Goal: Transaction & Acquisition: Register for event/course

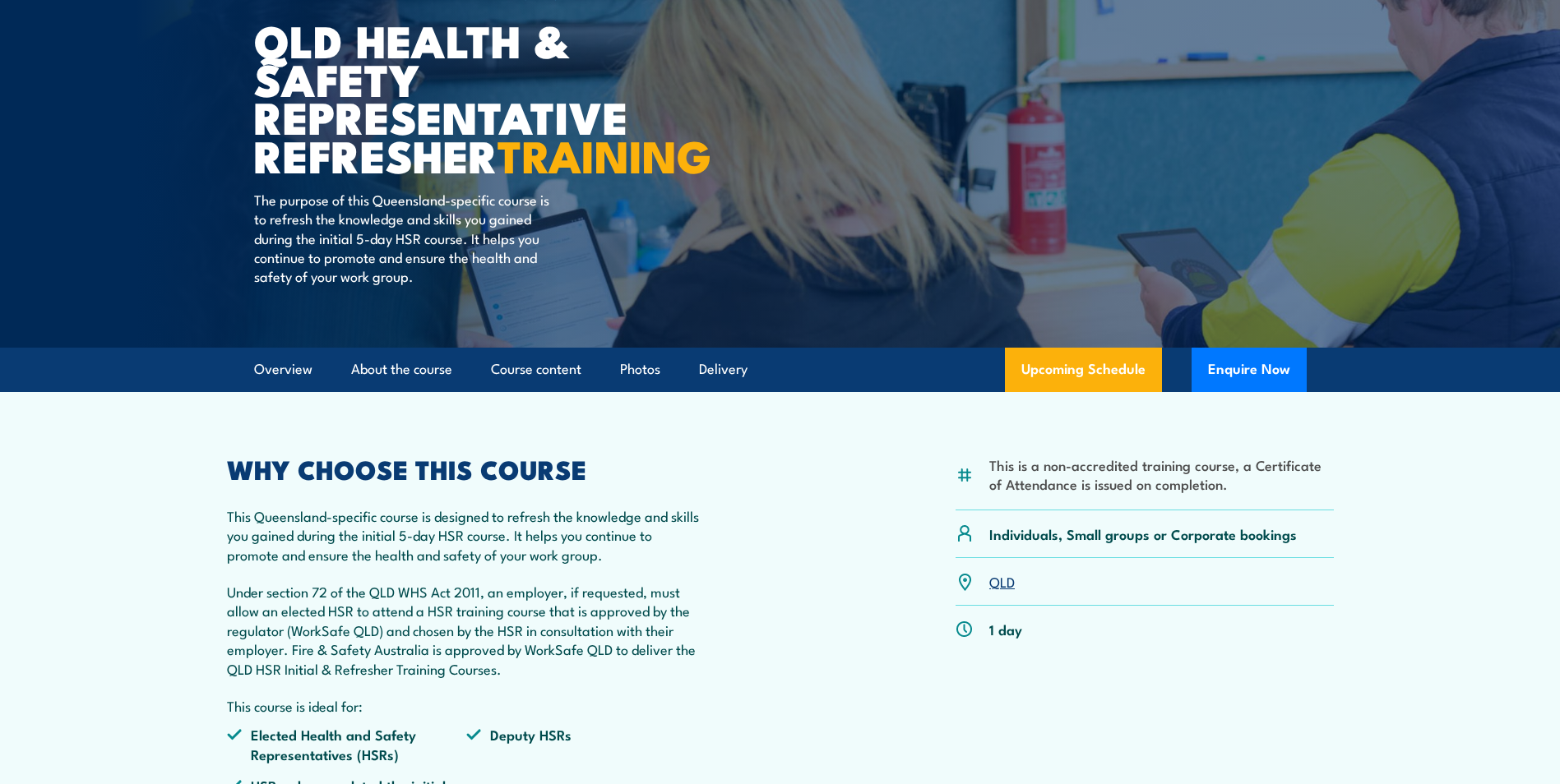
scroll to position [165, 0]
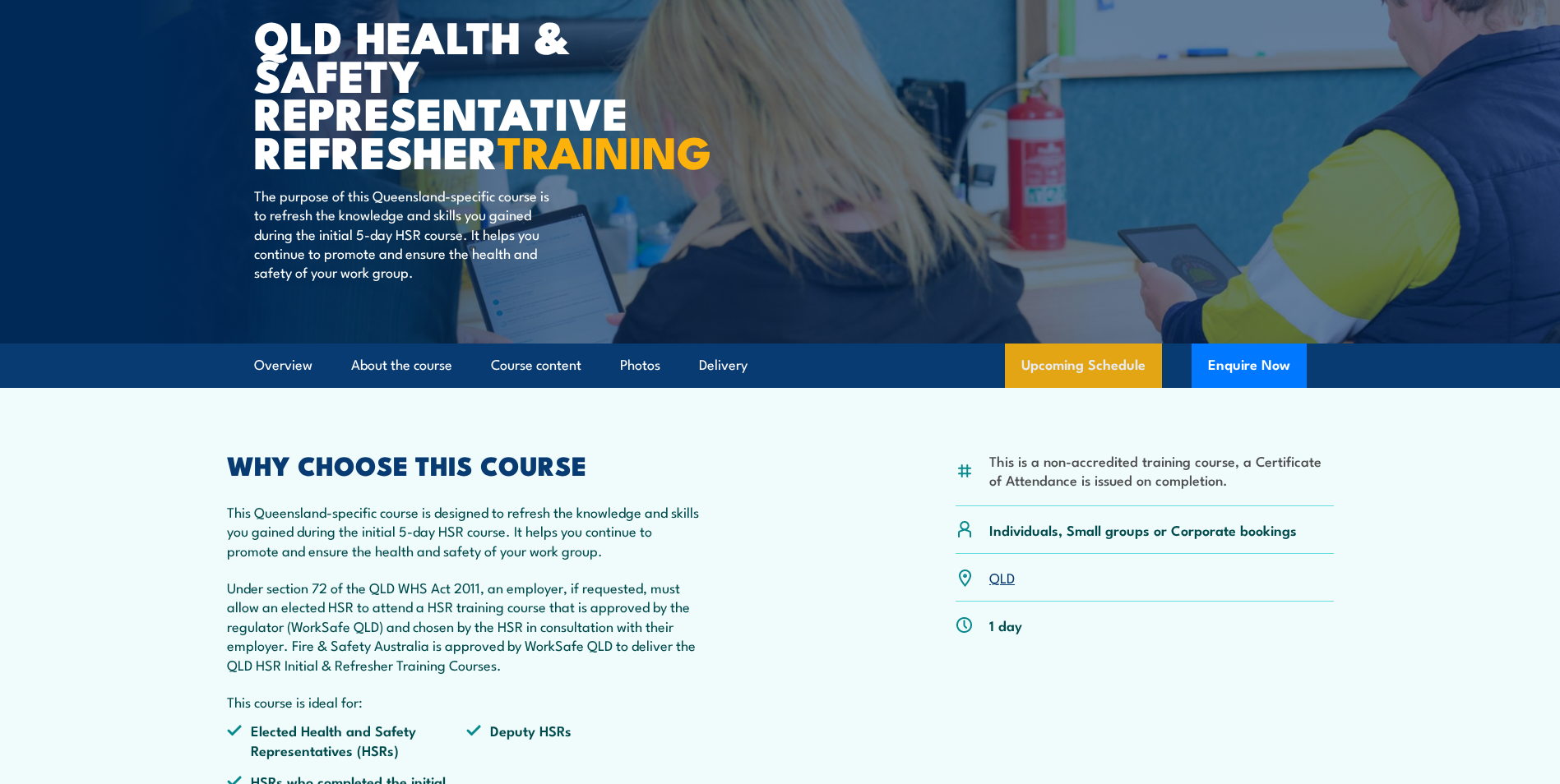
click at [1104, 388] on link "Upcoming Schedule" at bounding box center [1083, 366] width 157 height 44
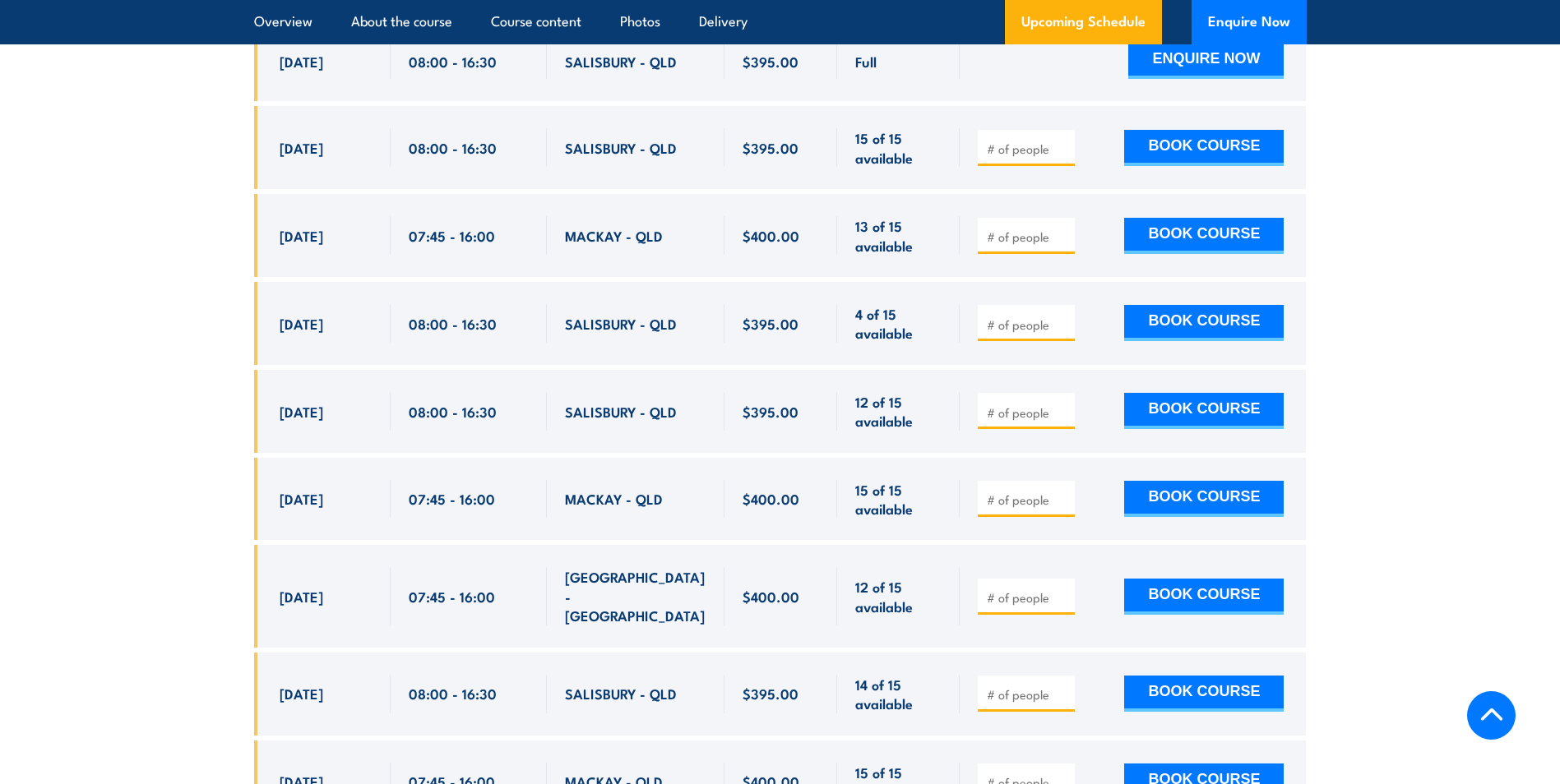
scroll to position [3211, 0]
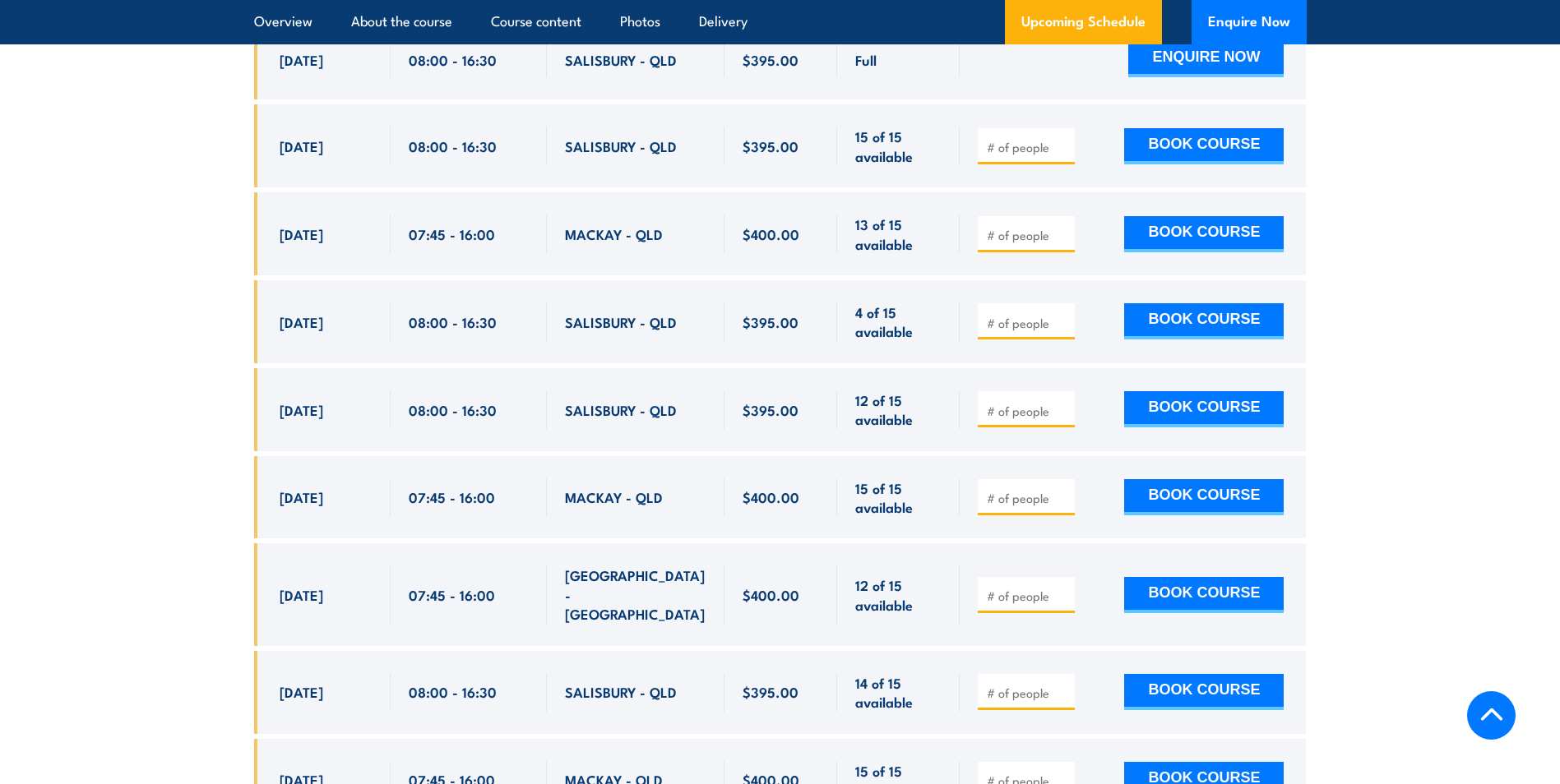
click at [1035, 331] on input "number" at bounding box center [1028, 323] width 82 height 16
type input "1"
click at [1063, 331] on input "1" at bounding box center [1028, 323] width 82 height 16
click at [1199, 325] on button "BOOK COURSE" at bounding box center [1204, 321] width 160 height 36
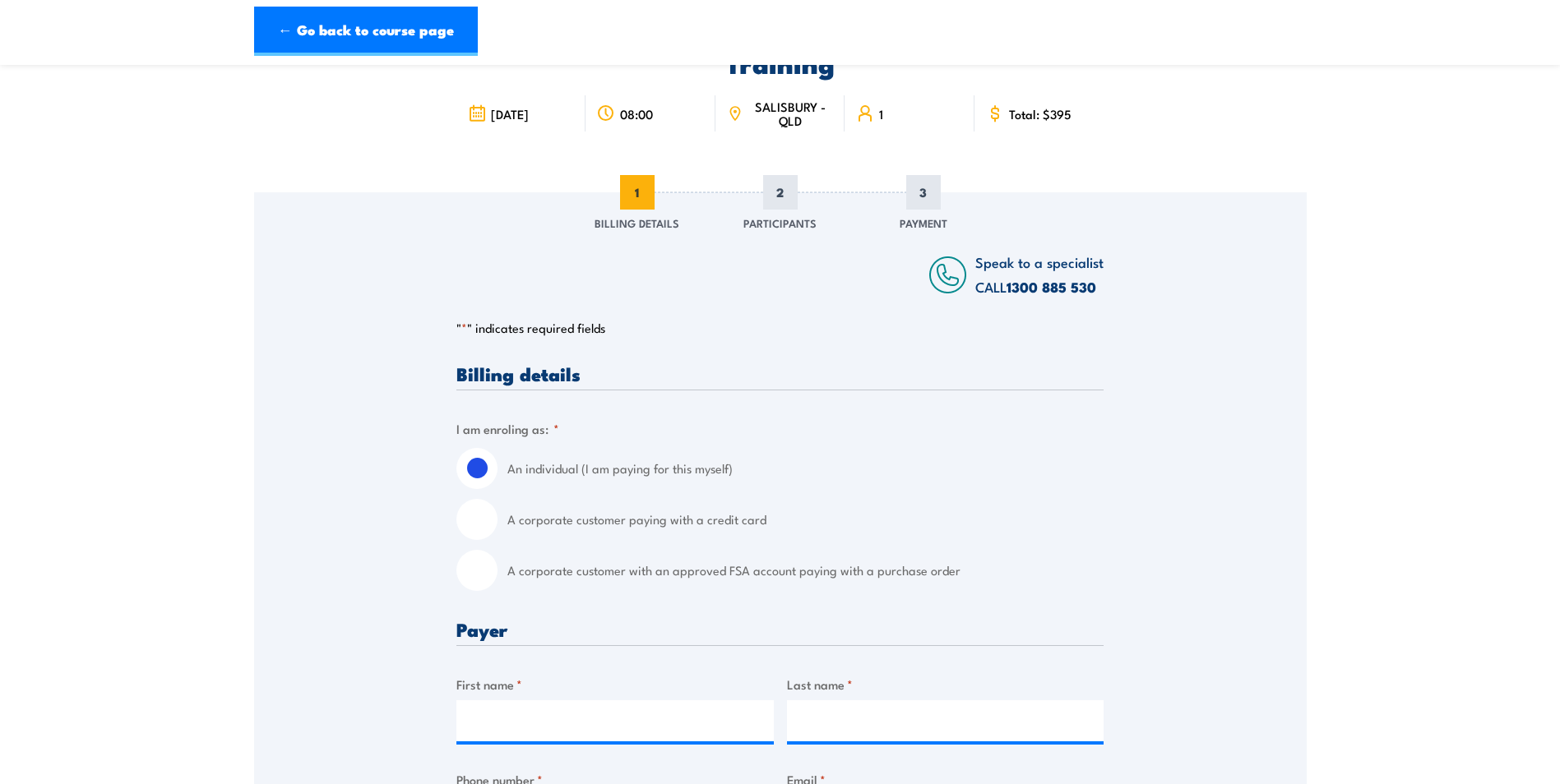
scroll to position [165, 0]
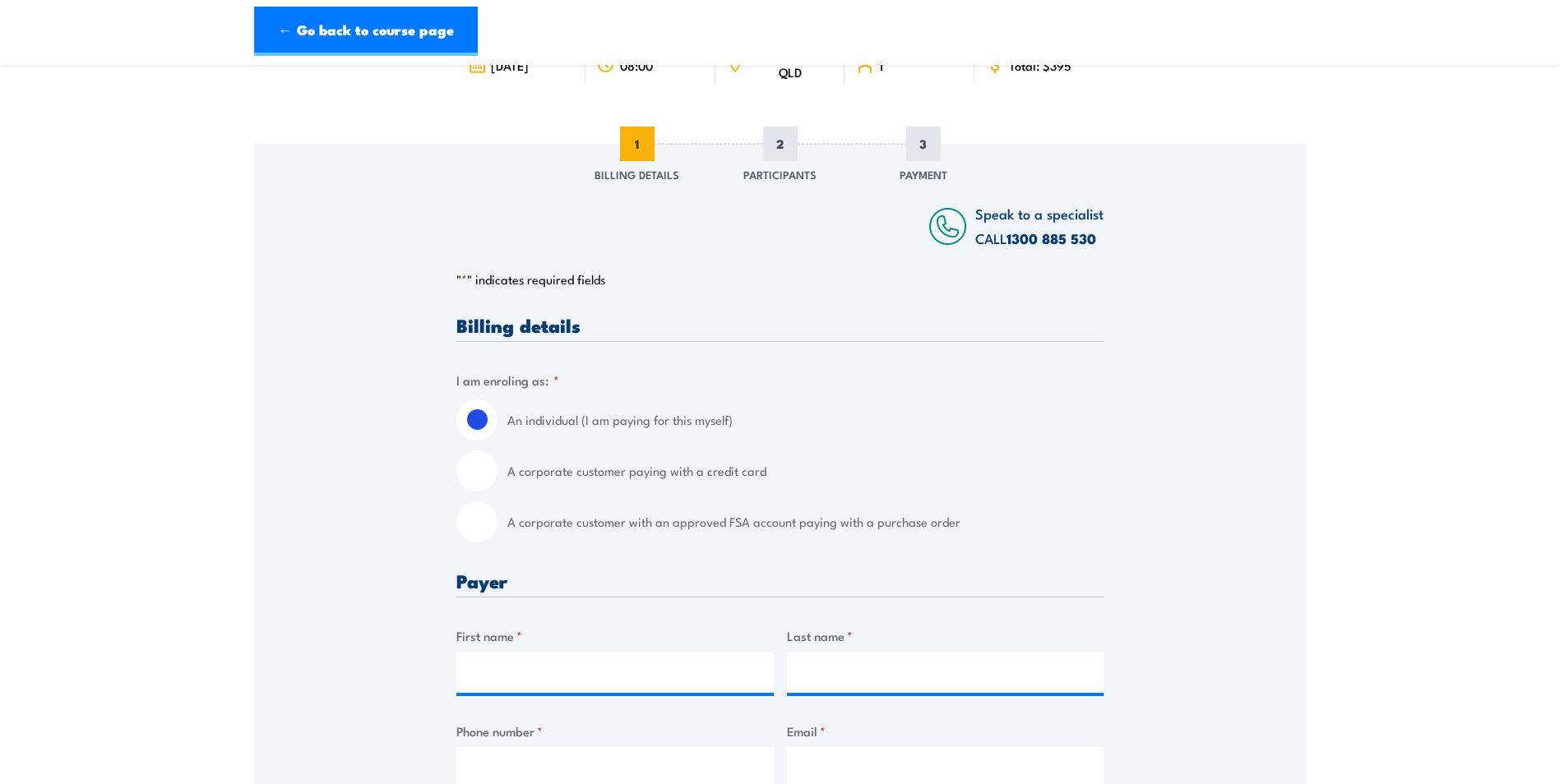
click at [479, 470] on input "A corporate customer paying with a credit card" at bounding box center [477, 471] width 41 height 41
radio input "true"
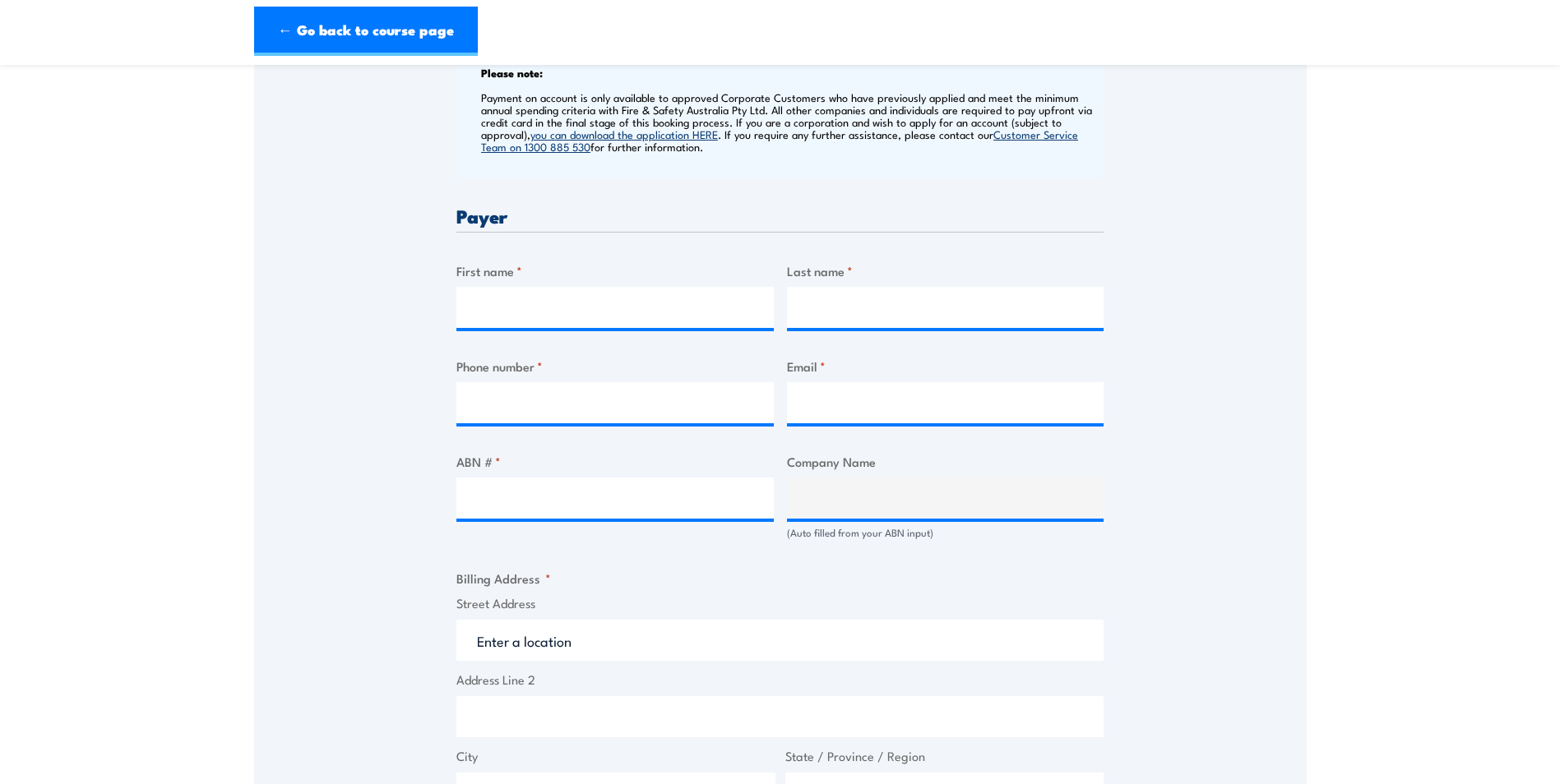
scroll to position [658, 0]
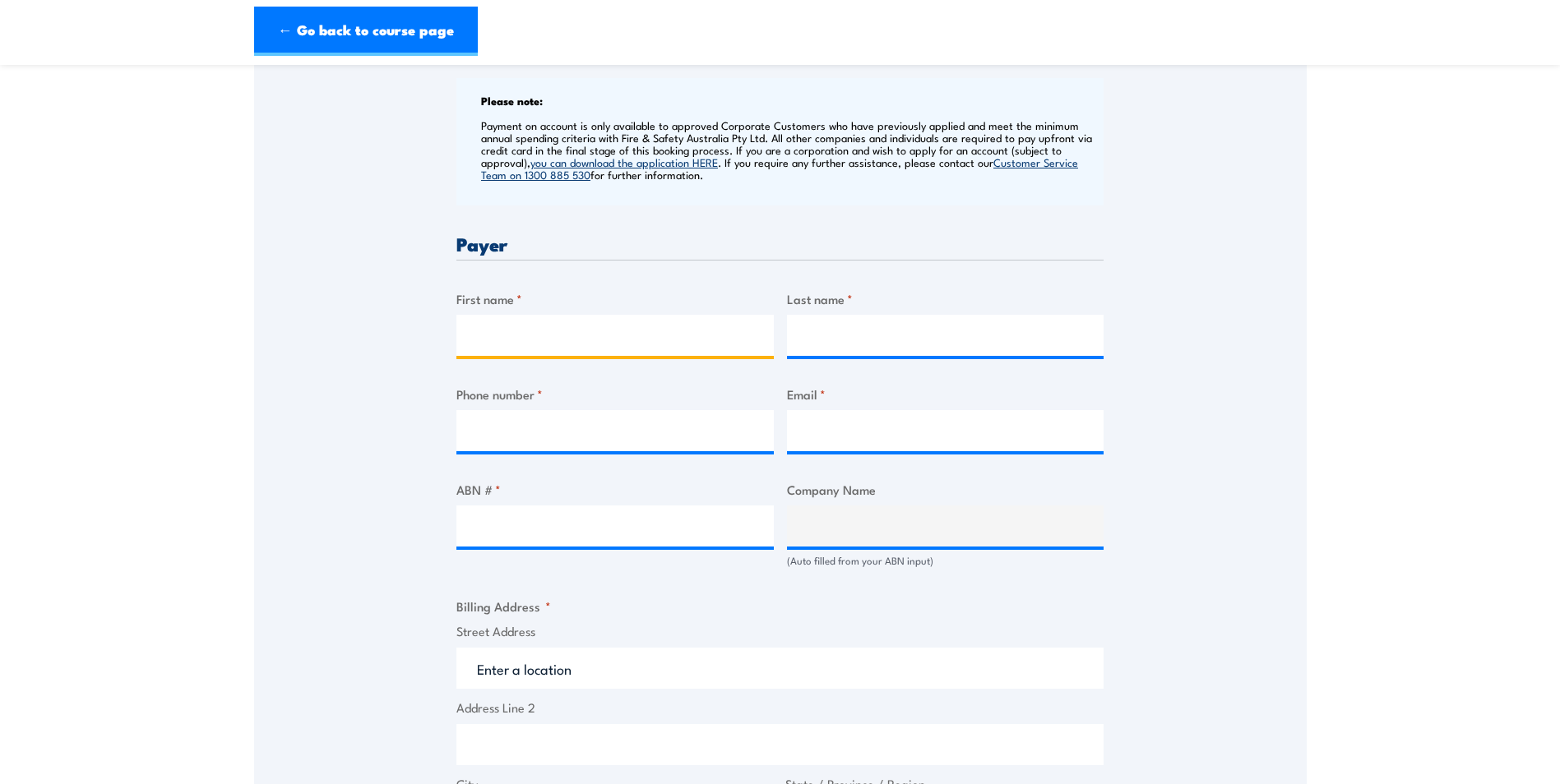
click at [515, 338] on input "First name *" at bounding box center [614, 335] width 317 height 41
type input "[PERSON_NAME]"
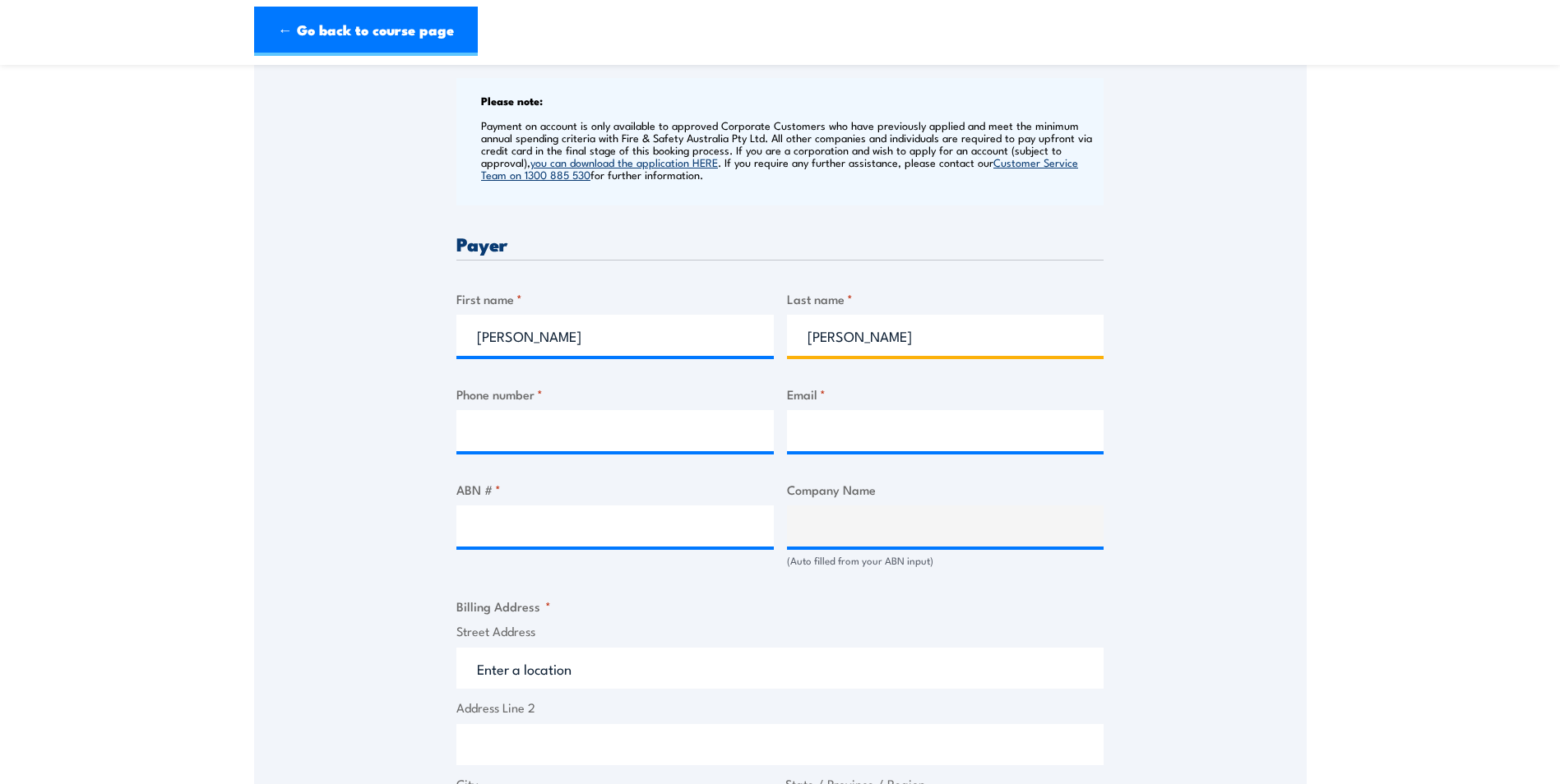
type input "[PERSON_NAME]"
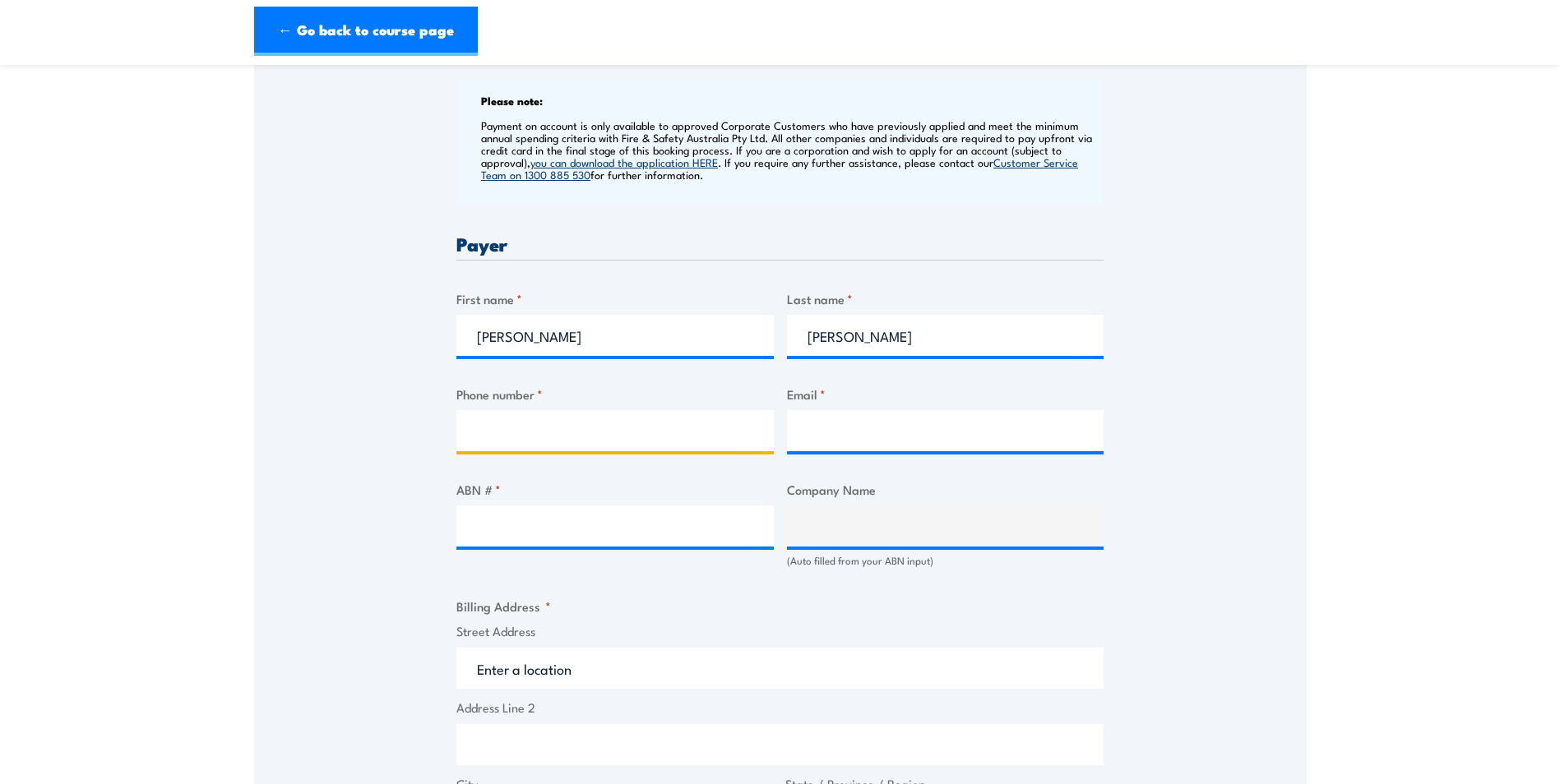
paste input "[PHONE_NUMBER]"
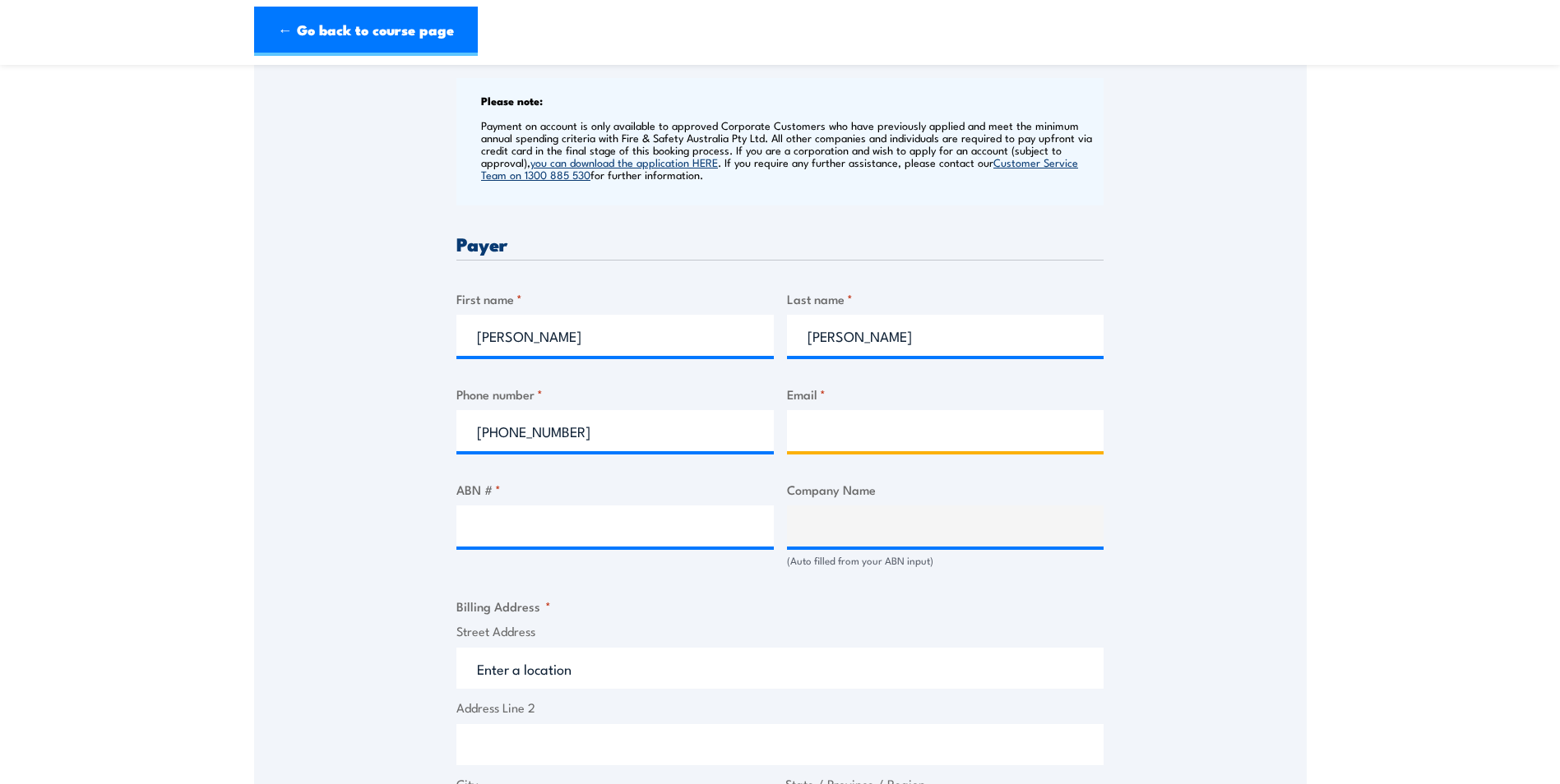
click at [817, 432] on input "Email *" at bounding box center [945, 431] width 317 height 41
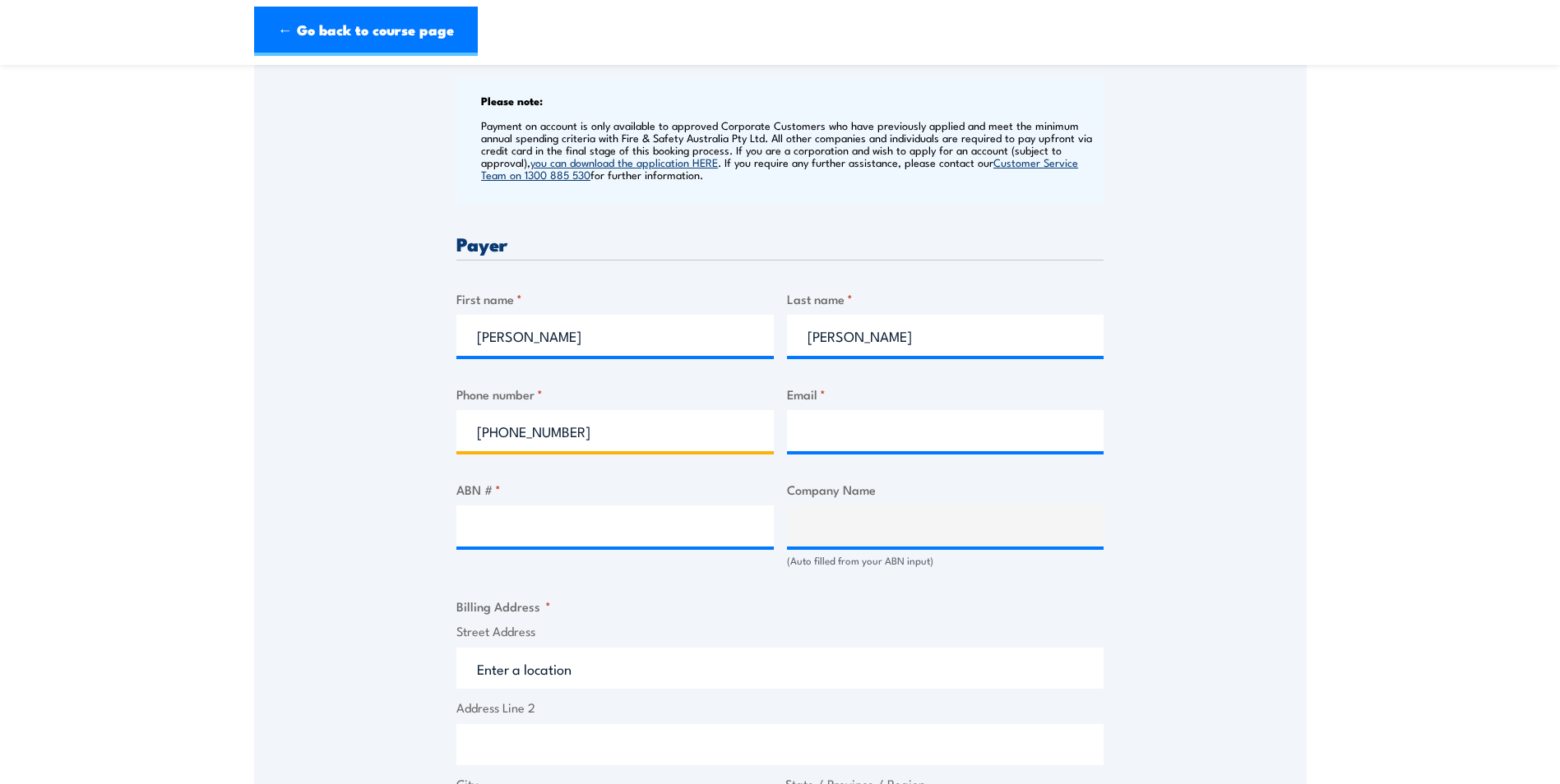
click at [503, 432] on input "[PHONE_NUMBER]" at bounding box center [614, 431] width 317 height 41
click at [482, 430] on input "(07 3810 6376" at bounding box center [614, 431] width 317 height 41
type input "07 3810 6376"
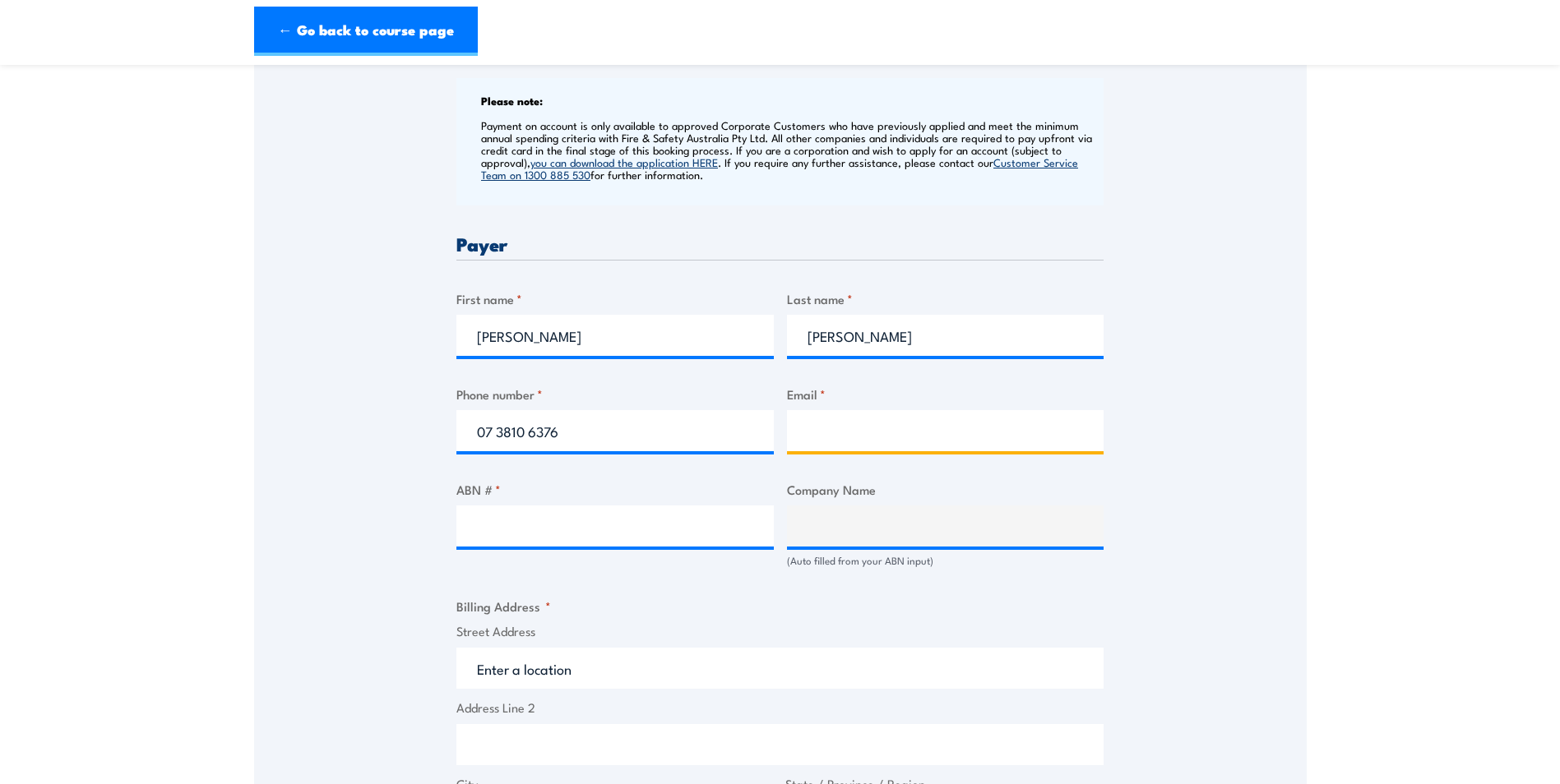
click at [814, 432] on input "Email *" at bounding box center [945, 431] width 317 height 41
type input "B"
paste input "[PERSON_NAME][EMAIL_ADDRESS][PERSON_NAME][DOMAIN_NAME]"
type input "[PERSON_NAME][EMAIL_ADDRESS][PERSON_NAME][DOMAIN_NAME]"
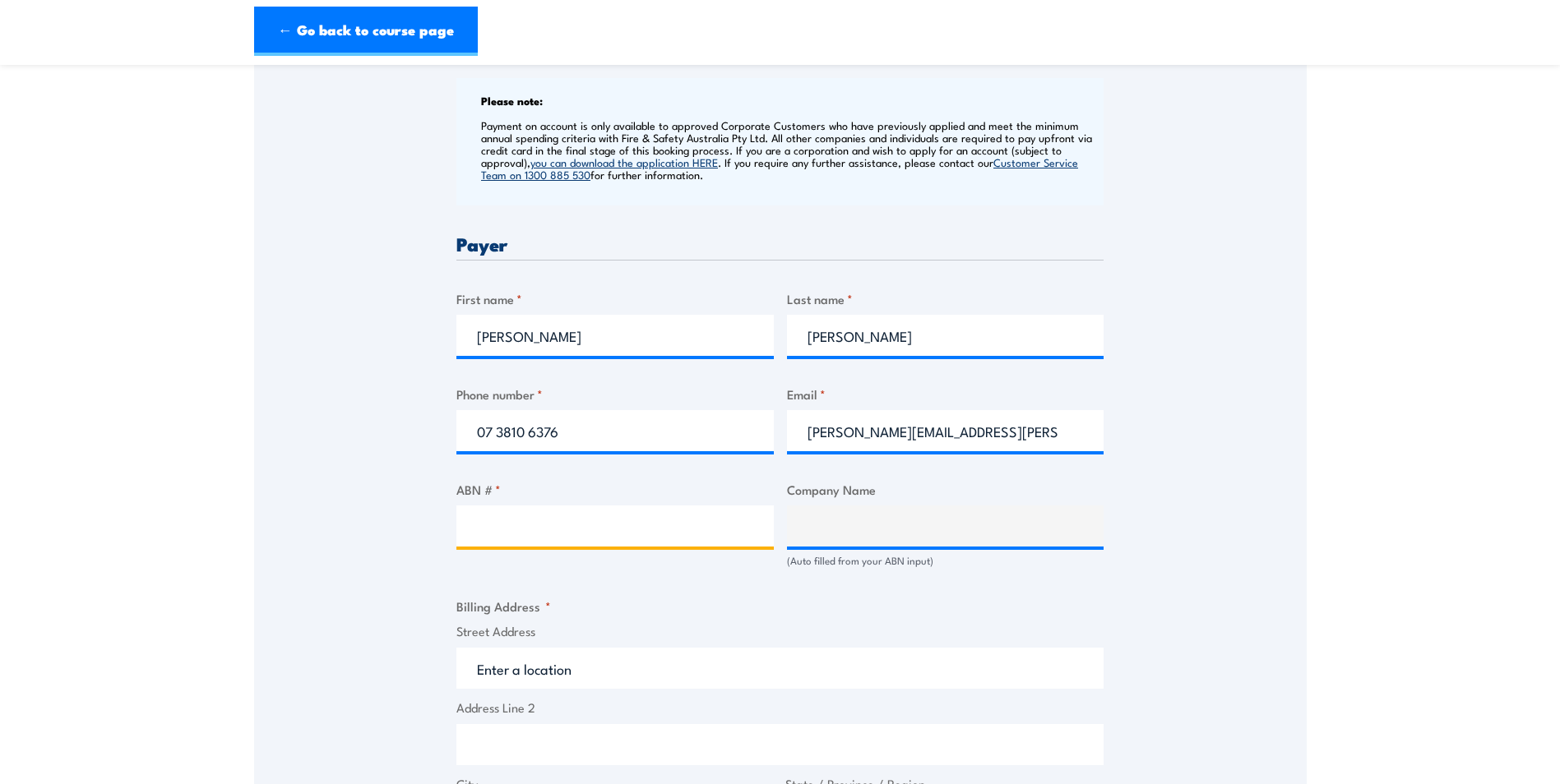
click at [563, 528] on input "ABN # *" at bounding box center [614, 526] width 317 height 41
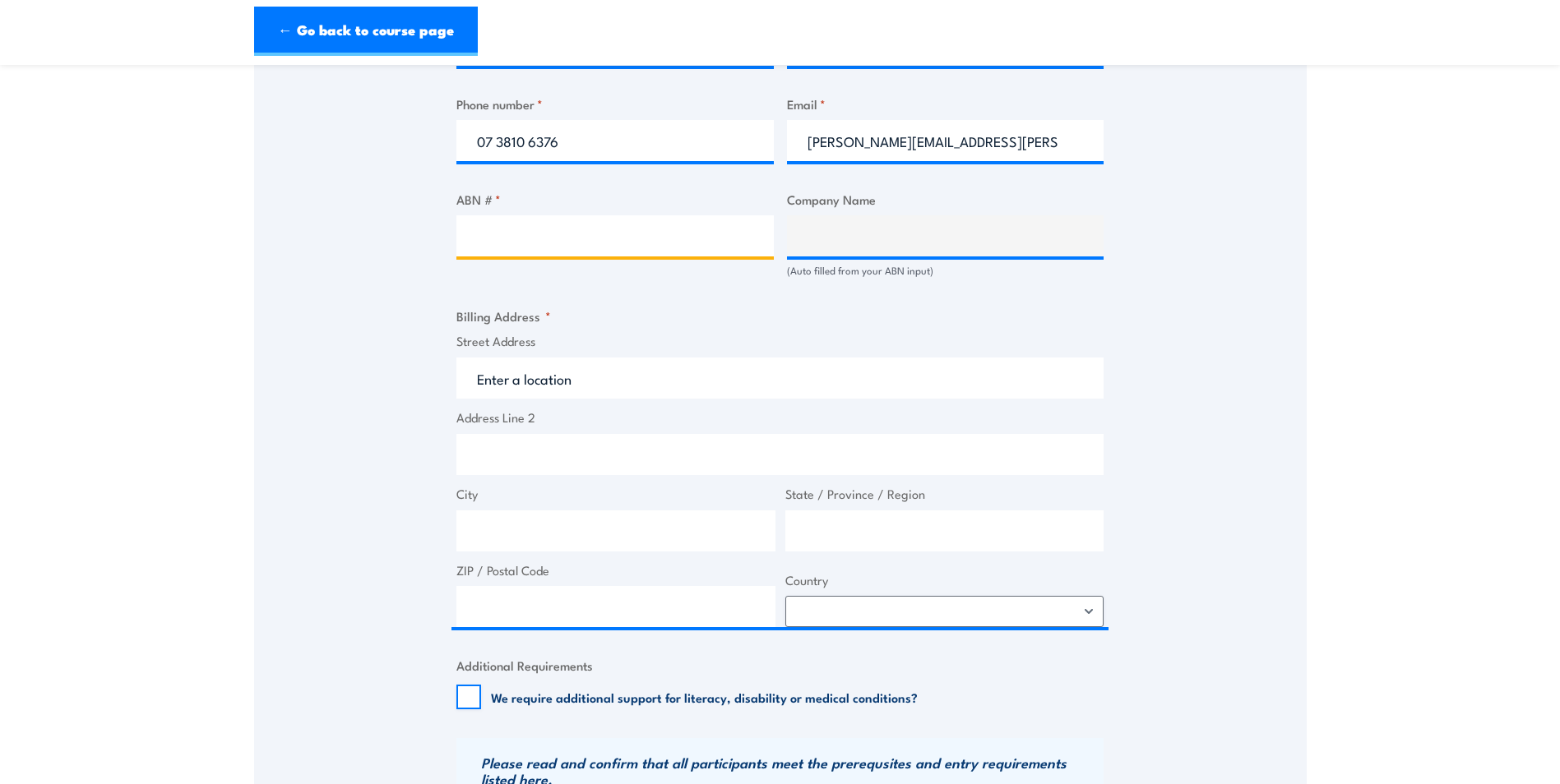
scroll to position [987, 0]
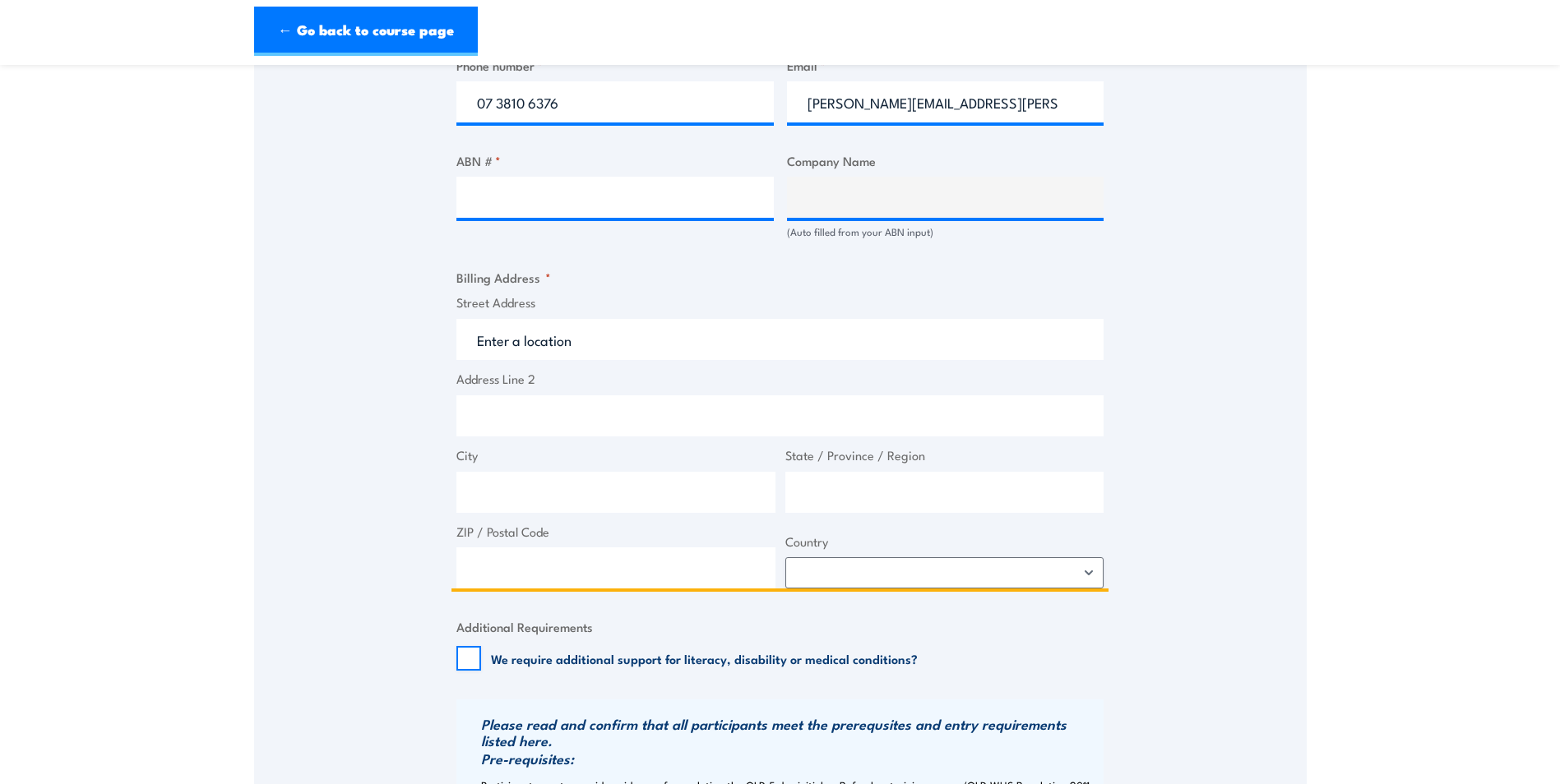
click at [506, 408] on input "Address Line 2" at bounding box center [780, 416] width 647 height 41
type input "PO Box 467"
click at [527, 492] on input "City" at bounding box center [615, 492] width 319 height 41
type input "Goodna"
click at [857, 498] on input "State / Province / Region" at bounding box center [944, 492] width 319 height 41
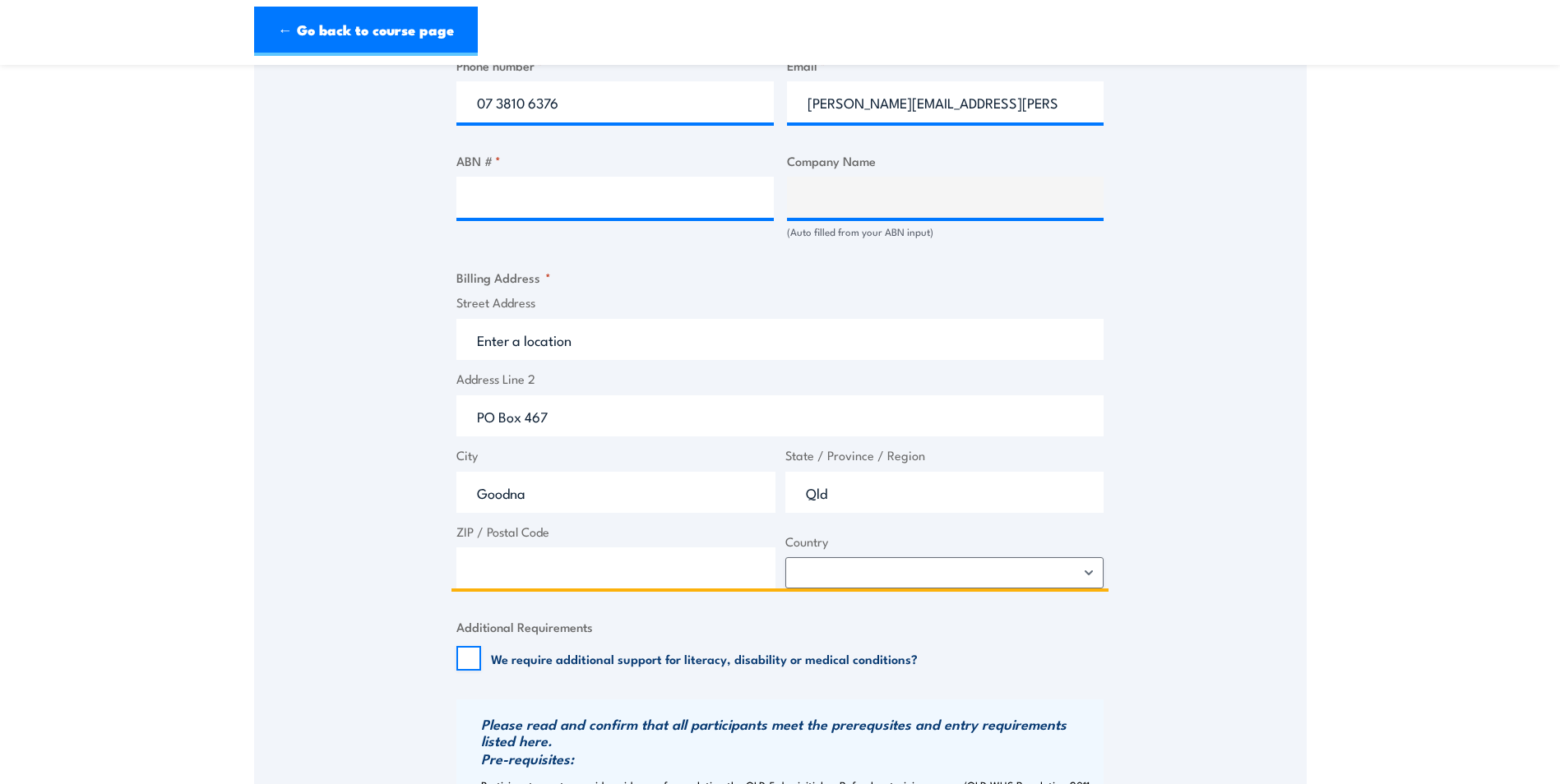
type input "Qld"
click at [488, 567] on input "ZIP / Postal Code" at bounding box center [615, 568] width 319 height 41
type input "4000"
click at [843, 574] on select "[GEOGRAPHIC_DATA] [GEOGRAPHIC_DATA] [GEOGRAPHIC_DATA] [US_STATE] [GEOGRAPHIC_DA…" at bounding box center [944, 573] width 319 height 31
select select "[GEOGRAPHIC_DATA]"
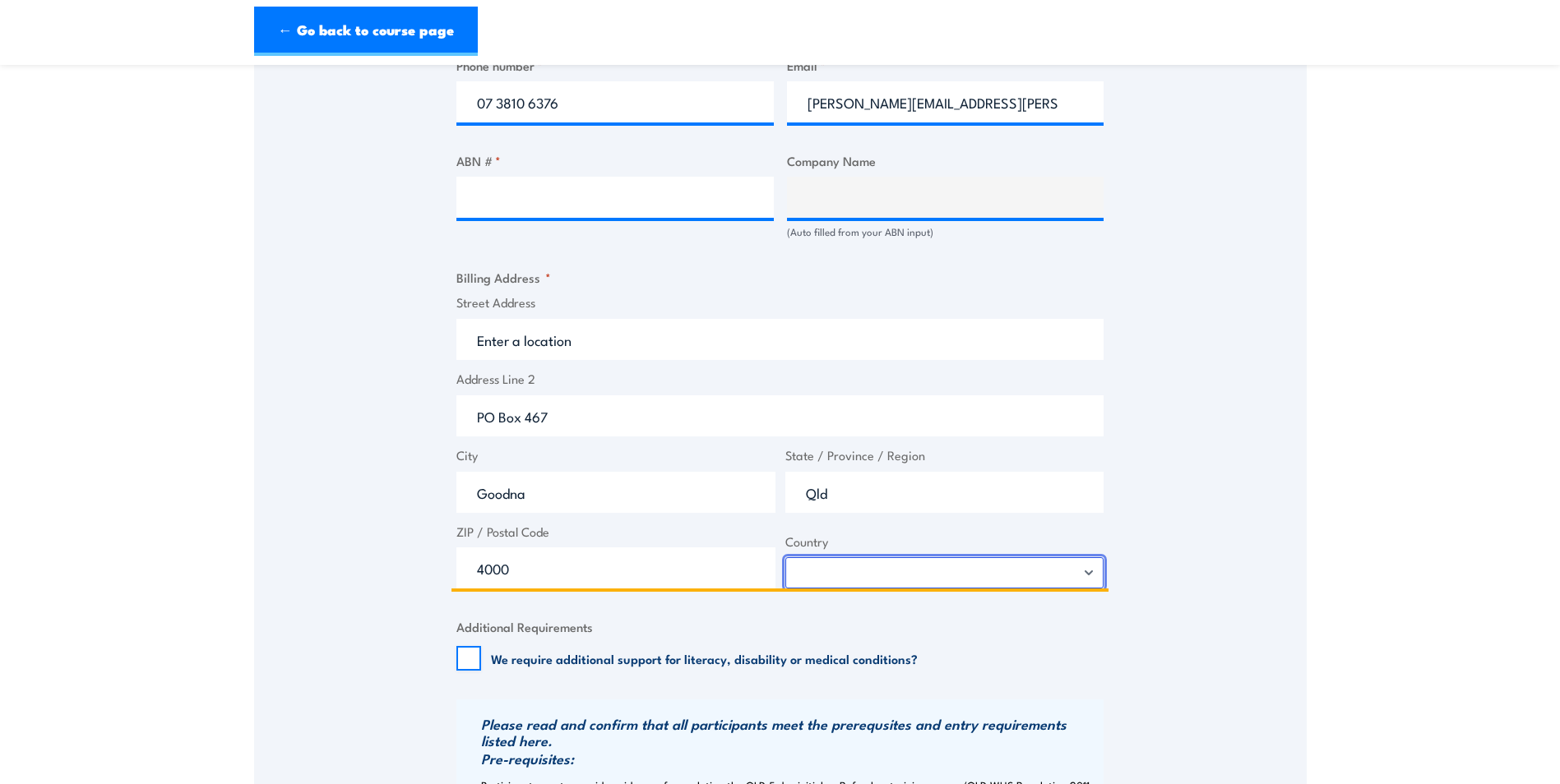
click at [785, 558] on select "[GEOGRAPHIC_DATA] [GEOGRAPHIC_DATA] [GEOGRAPHIC_DATA] [US_STATE] [GEOGRAPHIC_DA…" at bounding box center [944, 573] width 319 height 31
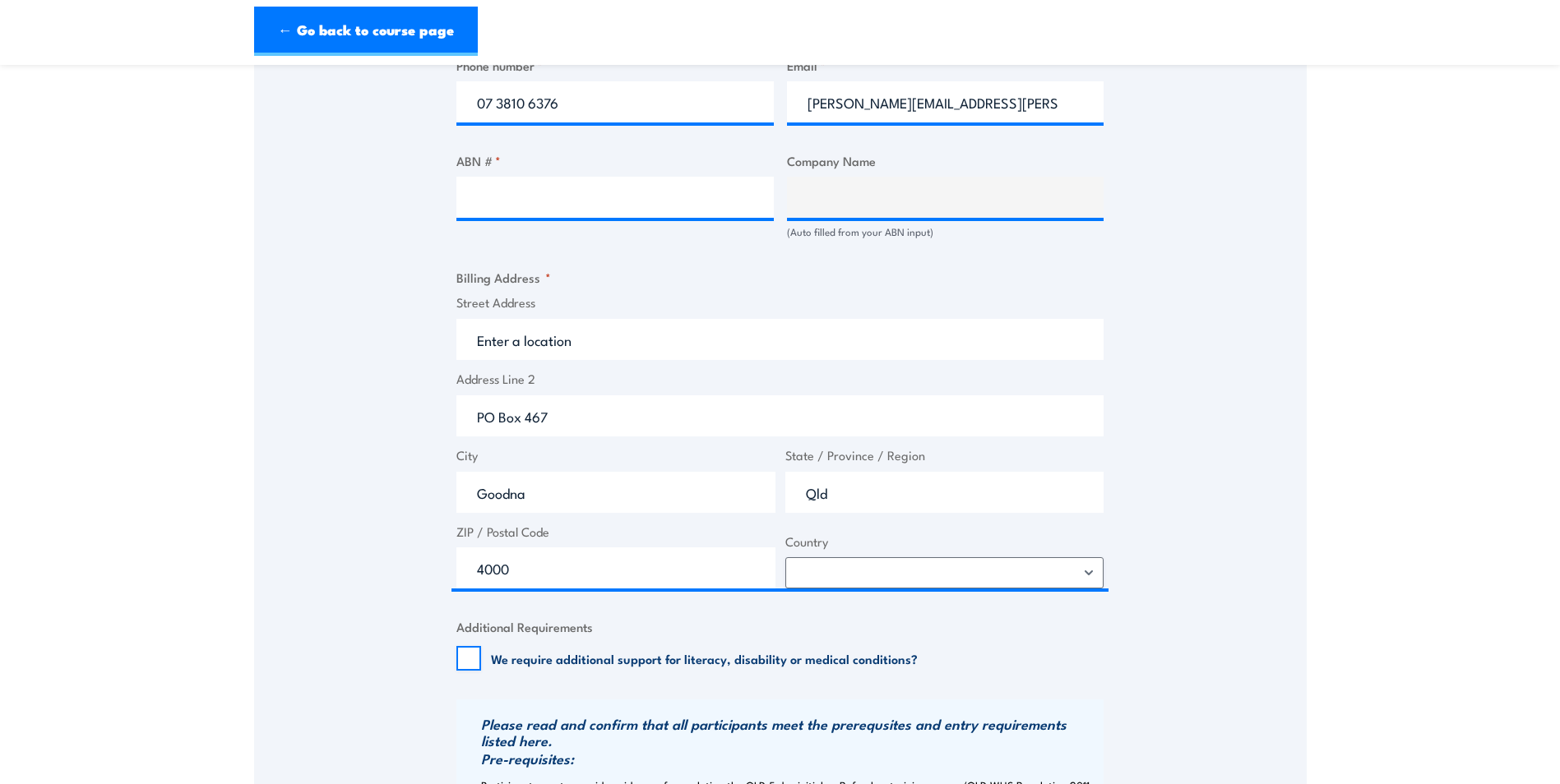
click at [1231, 477] on div "Speak to a specialist CALL [PHONE_NUMBER] CALL [PHONE_NUMBER] " * " indicates r…" at bounding box center [780, 446] width 1053 height 2248
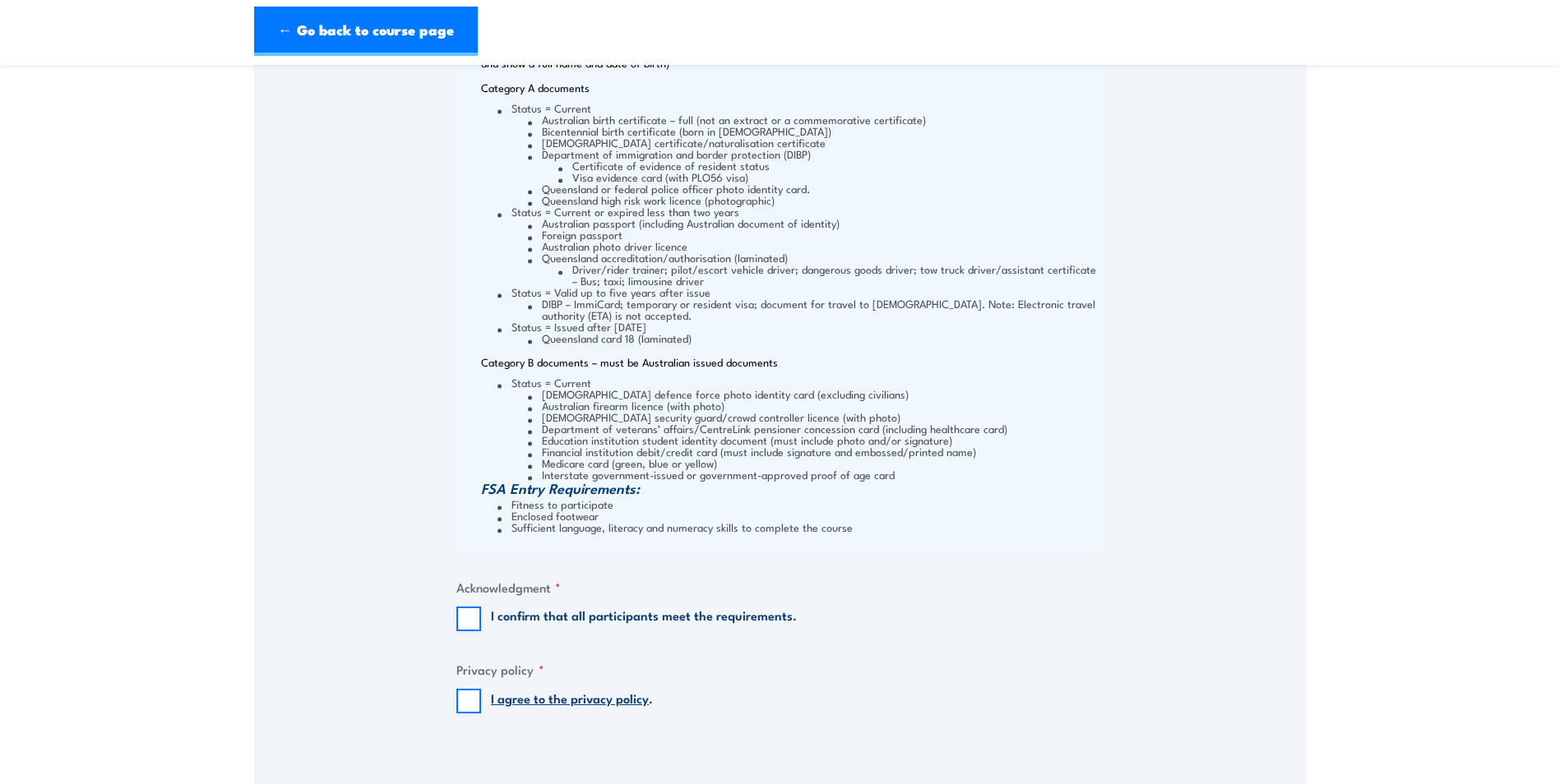
scroll to position [1808, 0]
click at [467, 609] on input "I confirm that all participants meet the requirements." at bounding box center [469, 618] width 25 height 25
checkbox input "true"
click at [464, 700] on input "I agree to the privacy policy ." at bounding box center [469, 701] width 25 height 25
checkbox input "true"
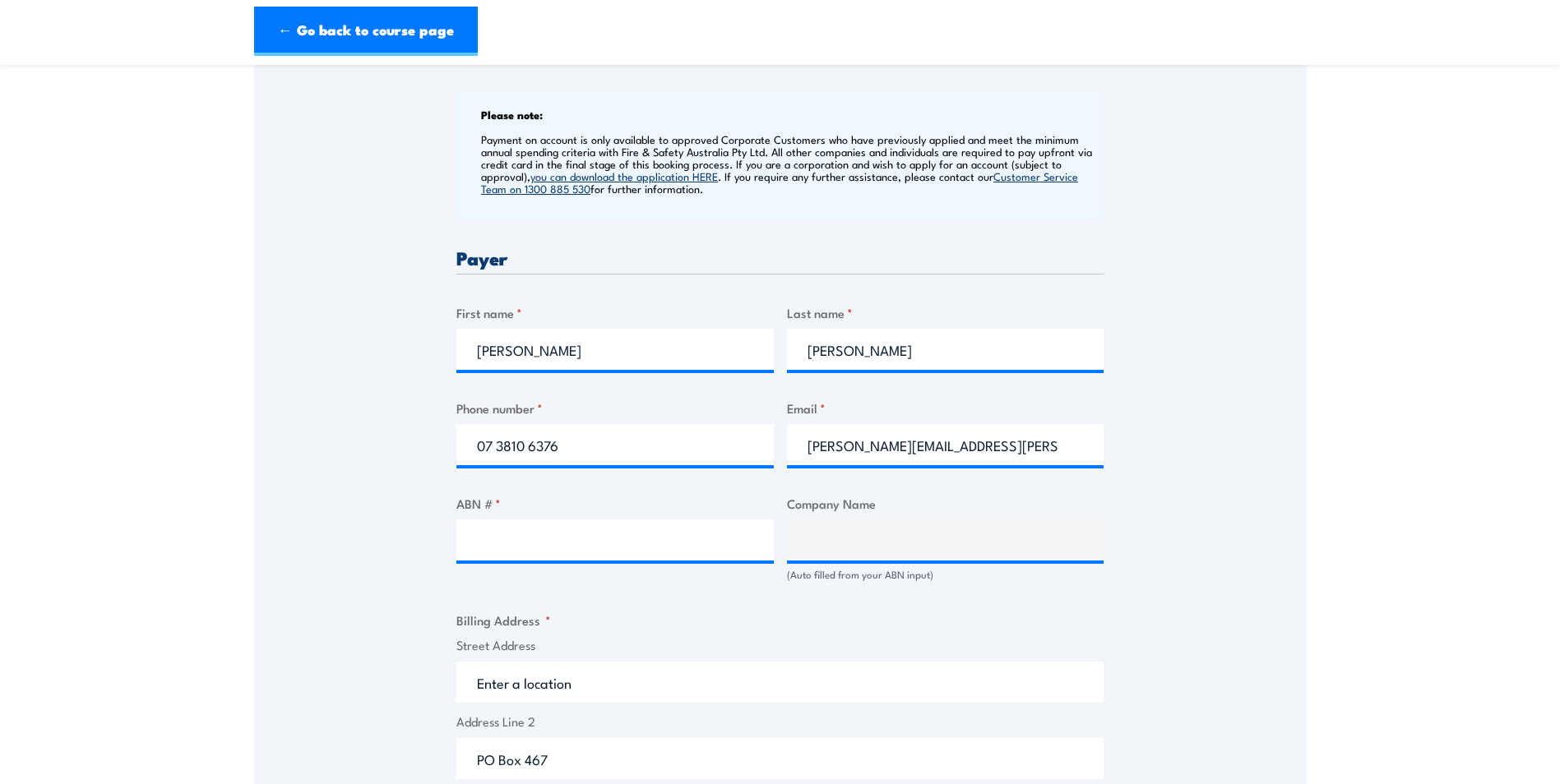
scroll to position [658, 0]
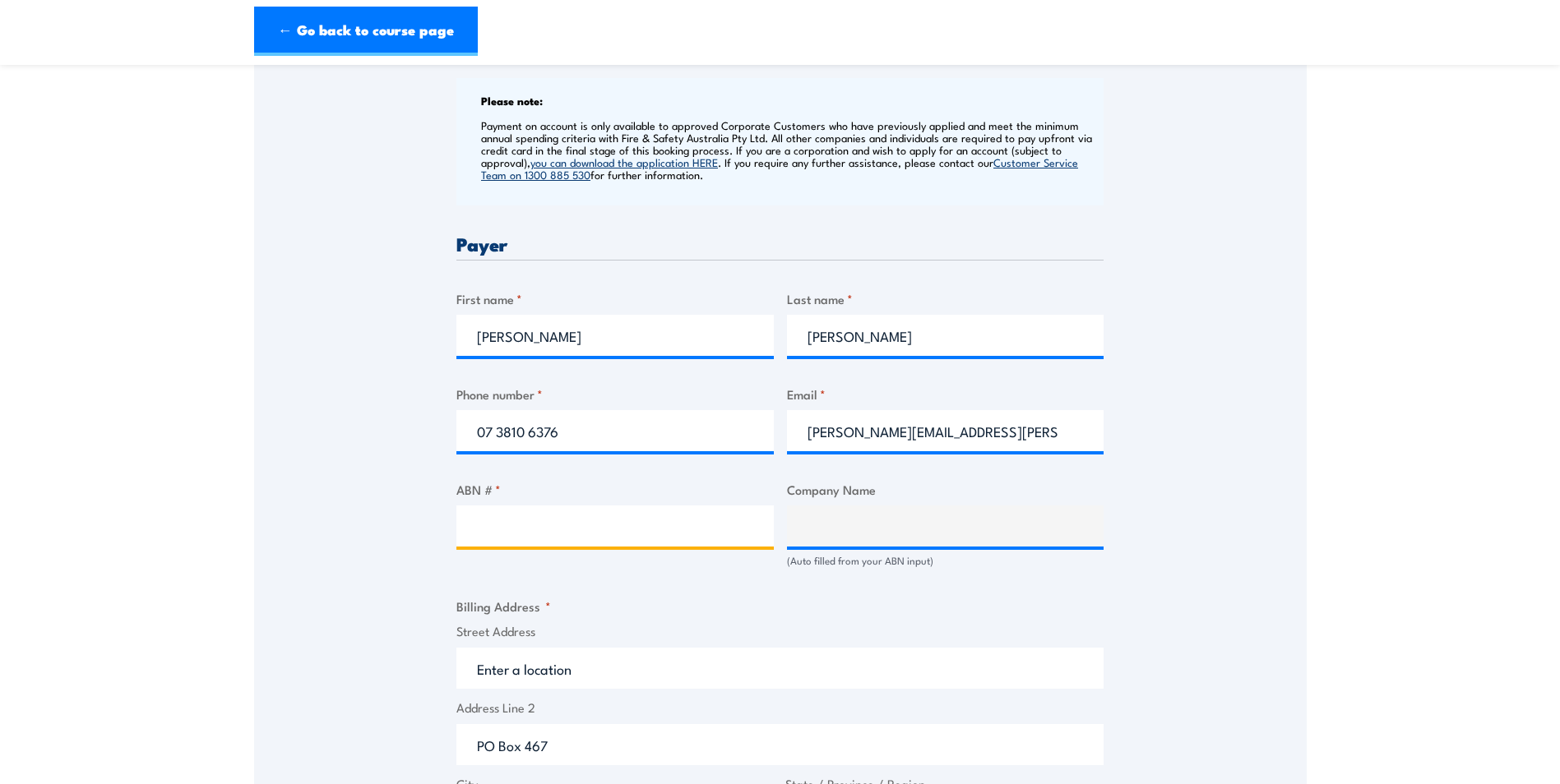
click at [511, 524] on input "ABN # *" at bounding box center [614, 526] width 317 height 41
paste input "49 809 734 894"
type input "49 809 734 894"
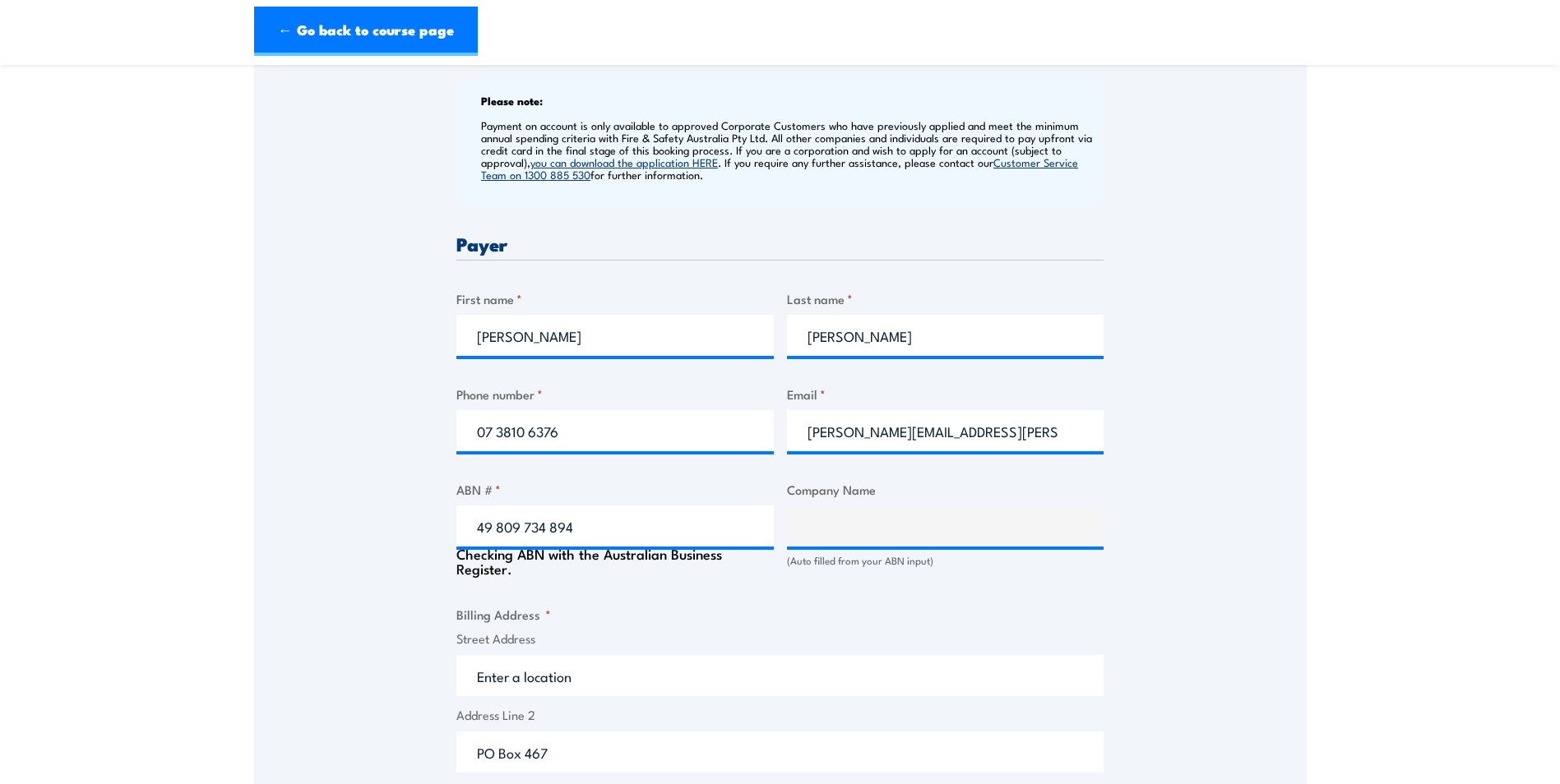
click at [988, 613] on fieldset "Billing Address * Street Address Address Line [GEOGRAPHIC_DATA] City [GEOGRAPHI…" at bounding box center [780, 765] width 647 height 320
type input "Resources Safety and Health [GEOGRAPHIC_DATA]"
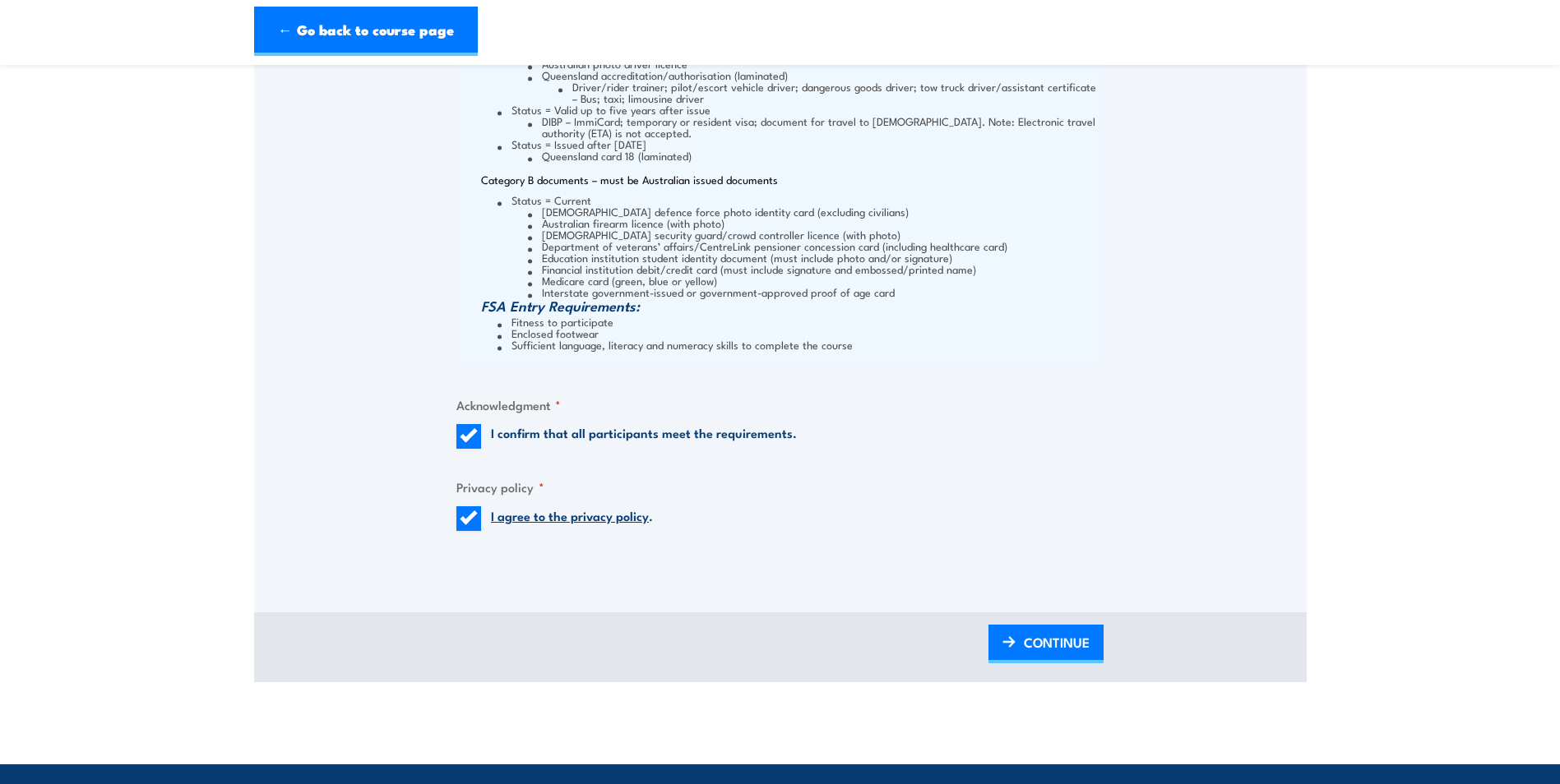
scroll to position [2137, 0]
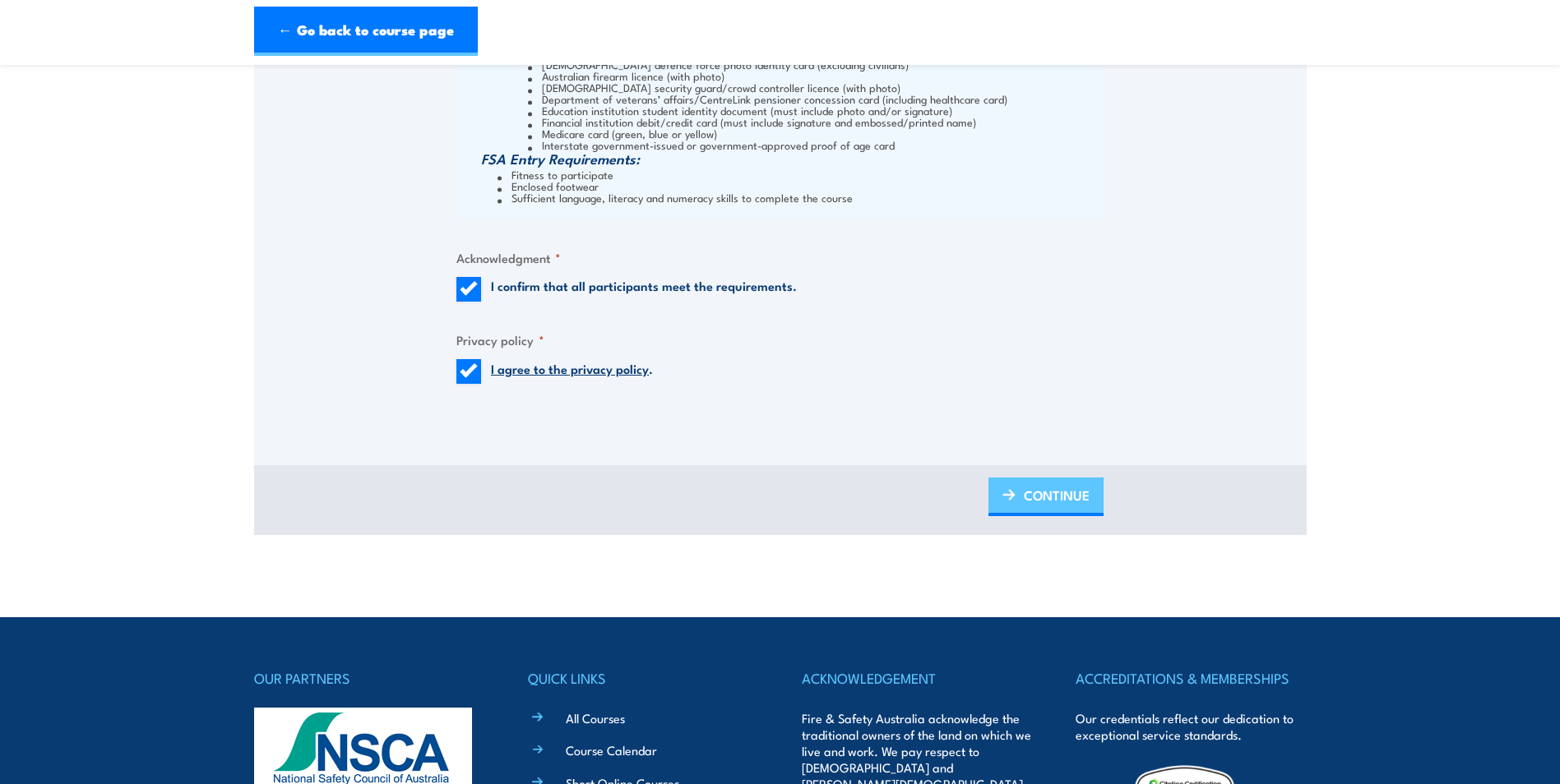
click at [1049, 488] on span "CONTINUE" at bounding box center [1057, 495] width 66 height 44
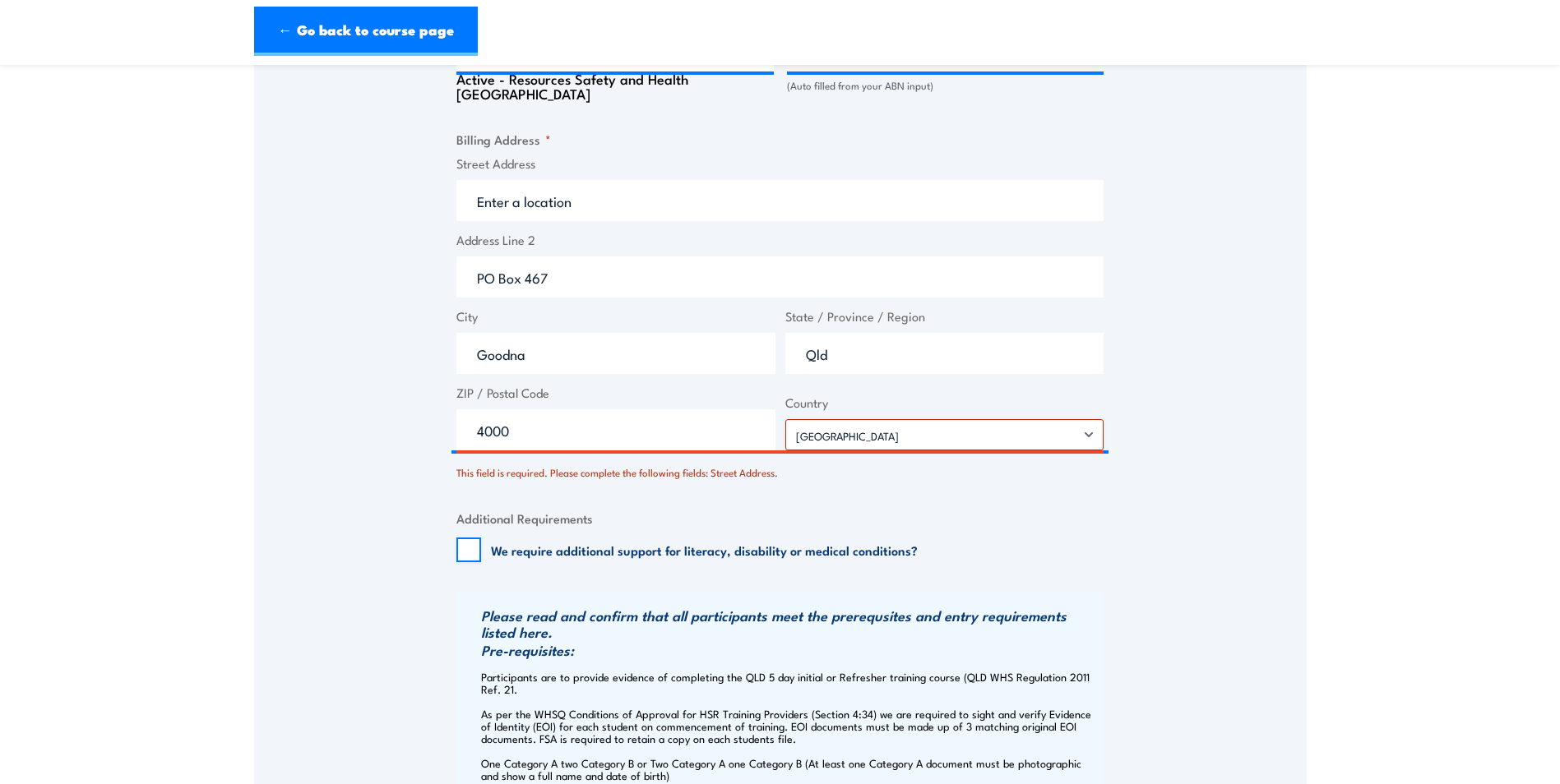
scroll to position [1213, 0]
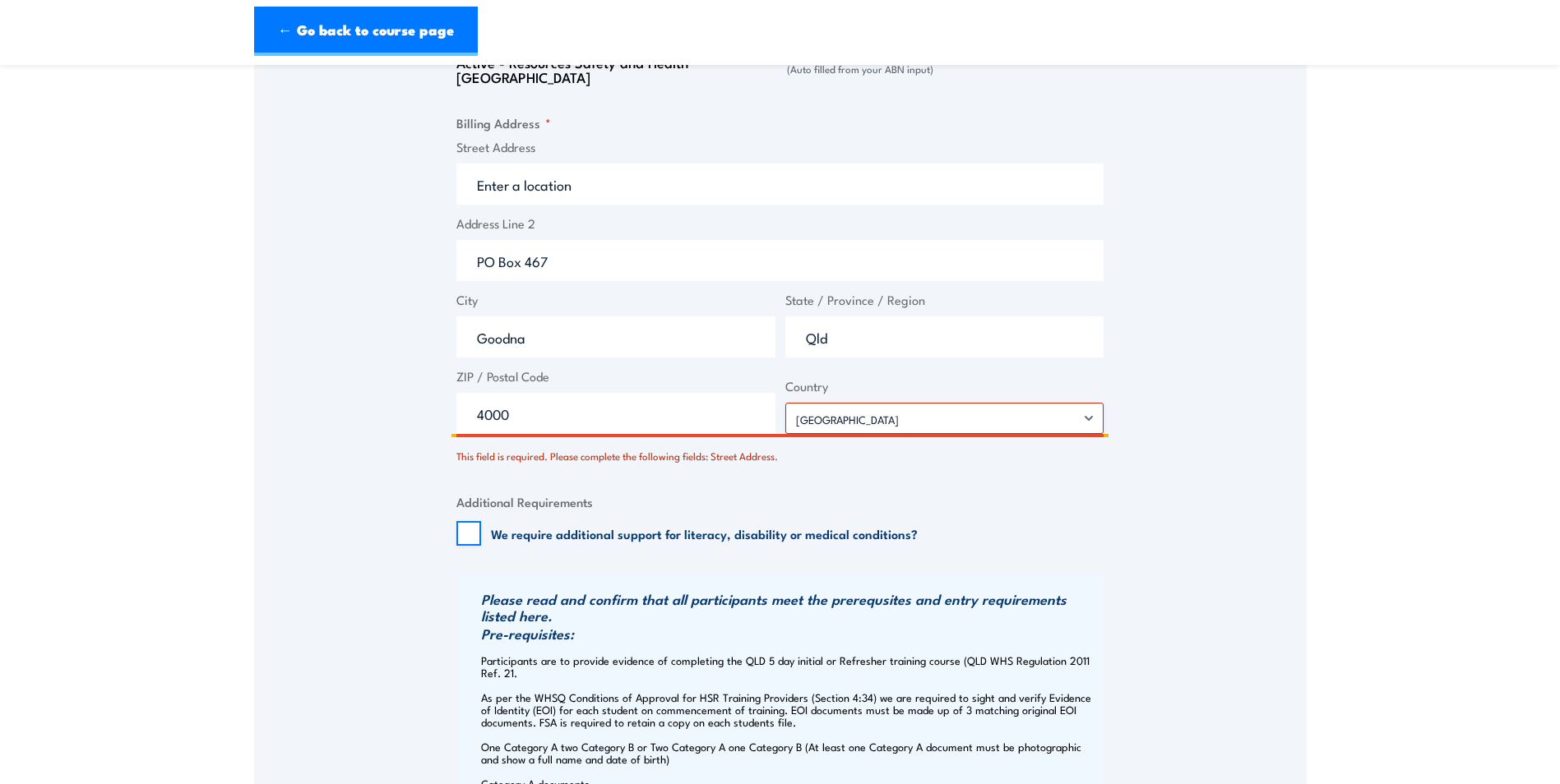
click at [612, 408] on input "4000" at bounding box center [615, 413] width 319 height 41
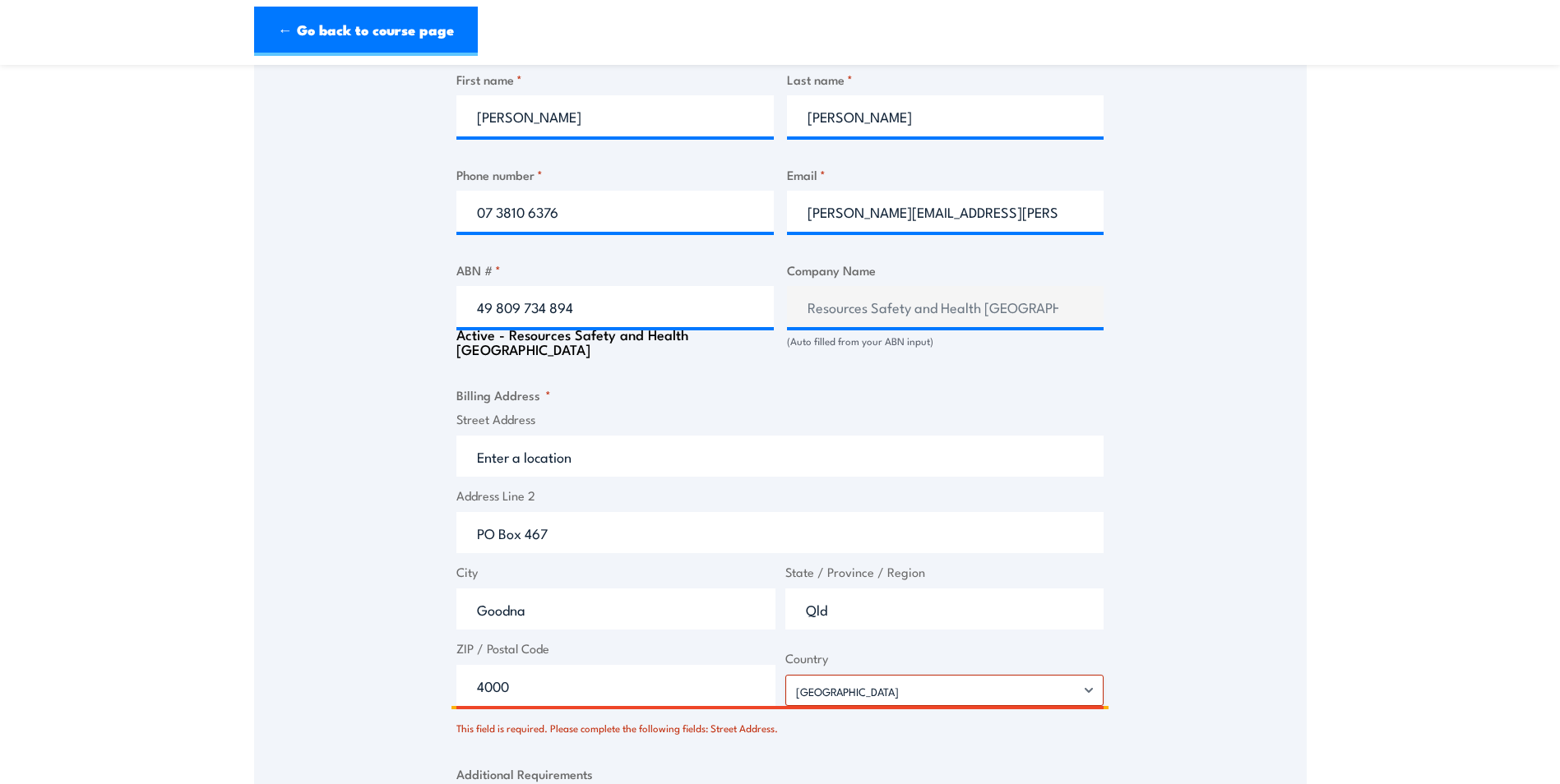
scroll to position [967, 0]
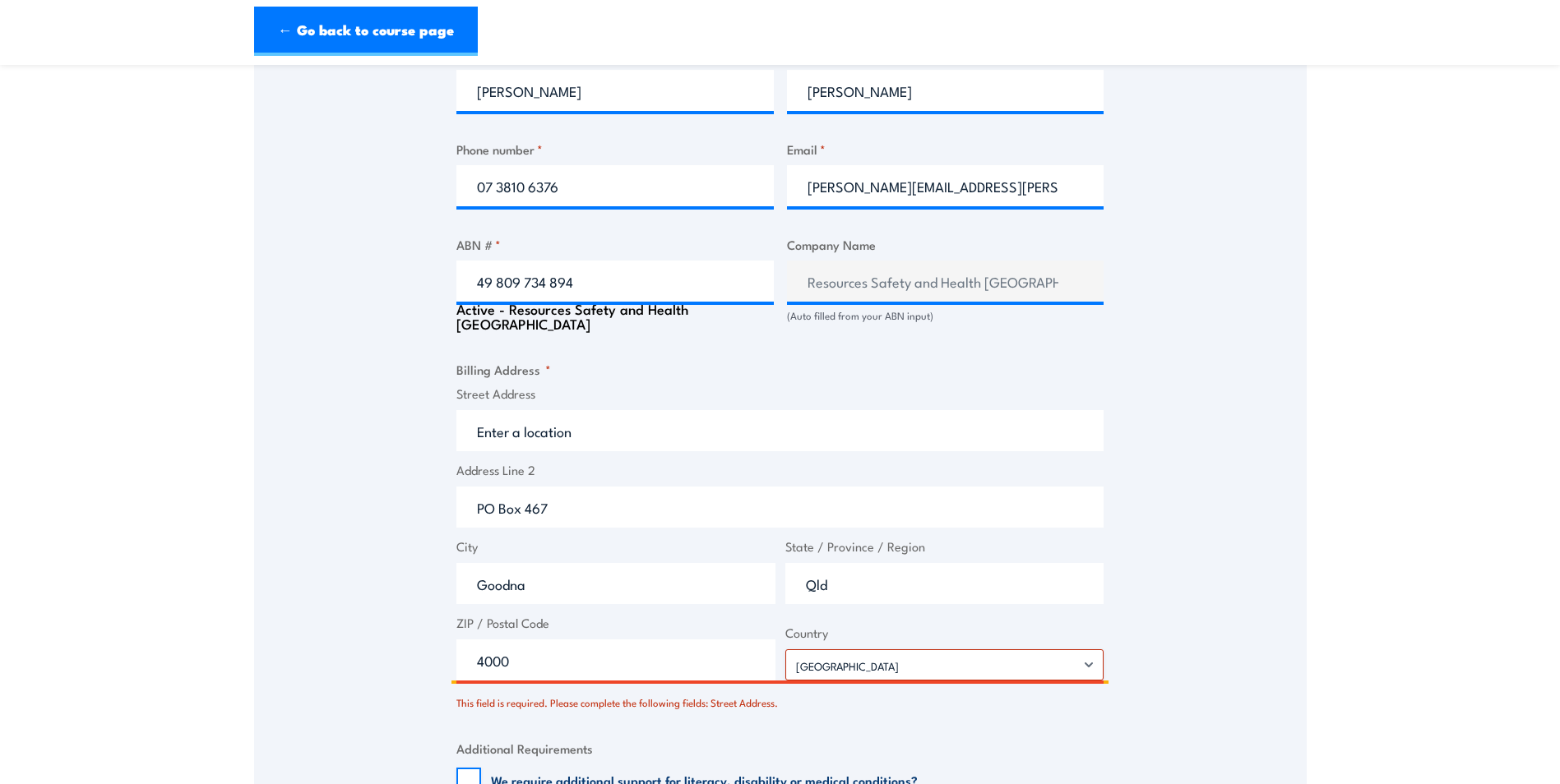
click at [575, 425] on input "Street Address" at bounding box center [780, 431] width 647 height 41
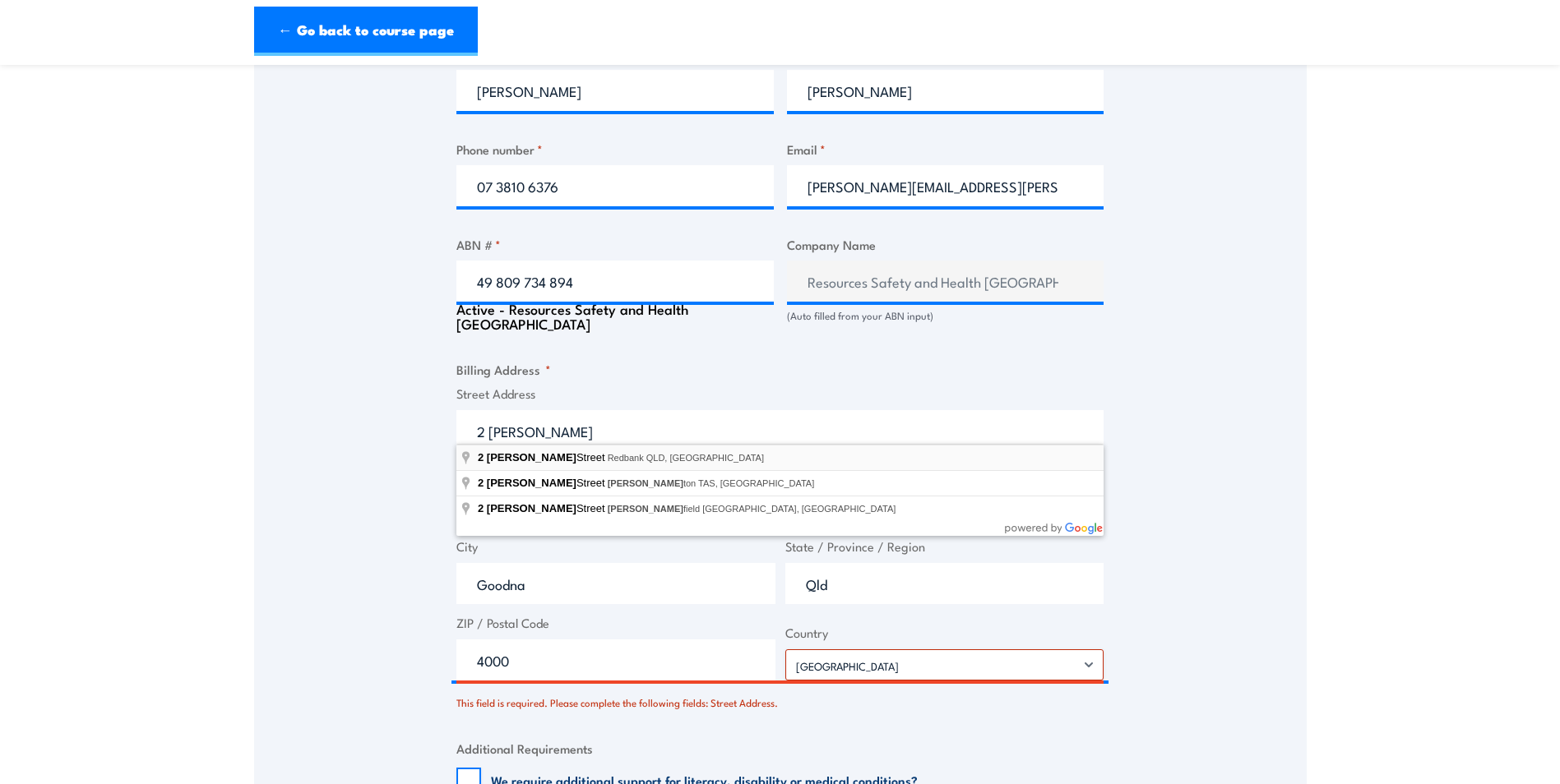
type input "[STREET_ADDRESS][PERSON_NAME]"
type input "2 [PERSON_NAME] St"
type input "Redbank"
type input "[GEOGRAPHIC_DATA]"
type input "4301"
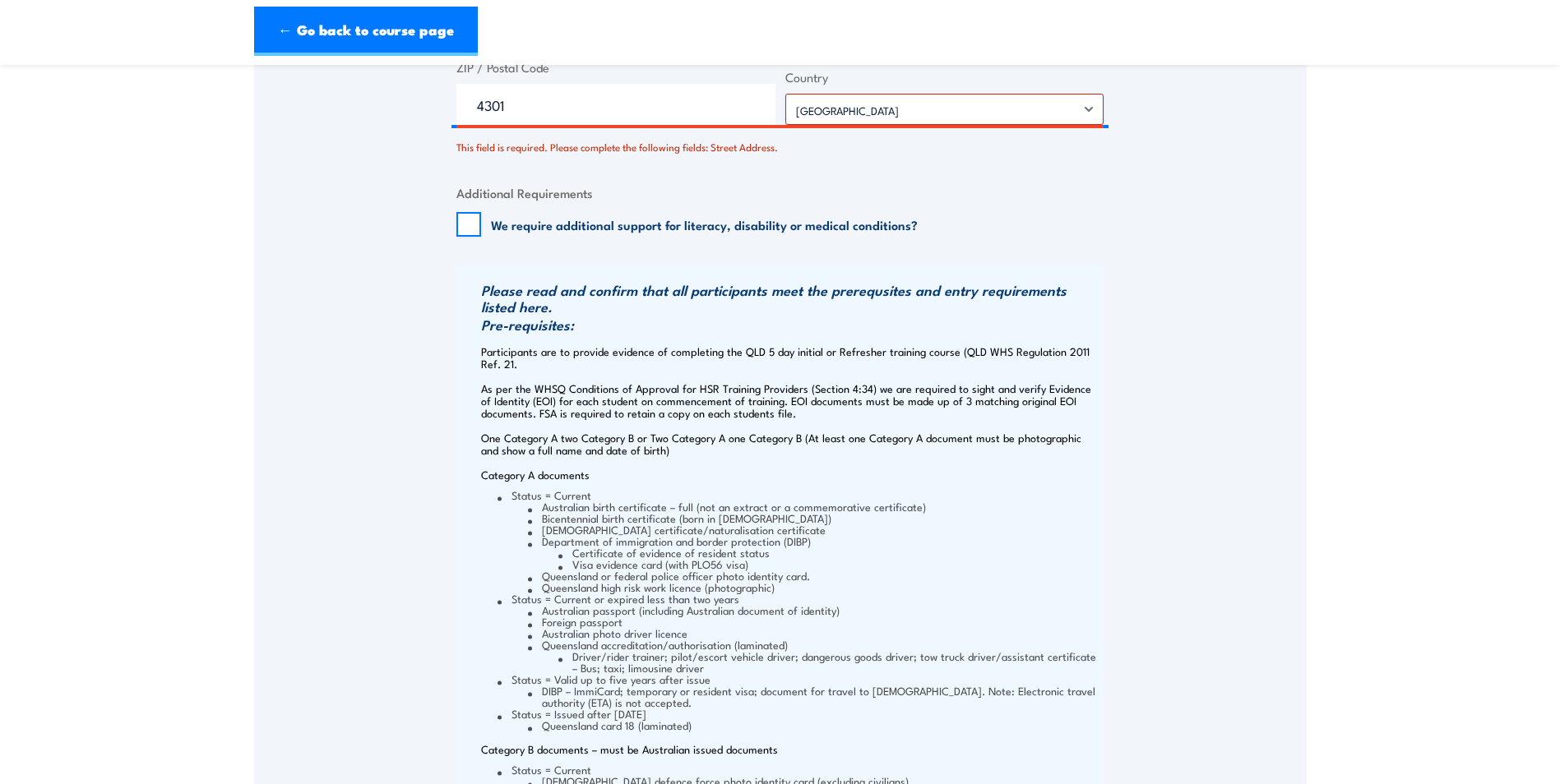
scroll to position [1542, 0]
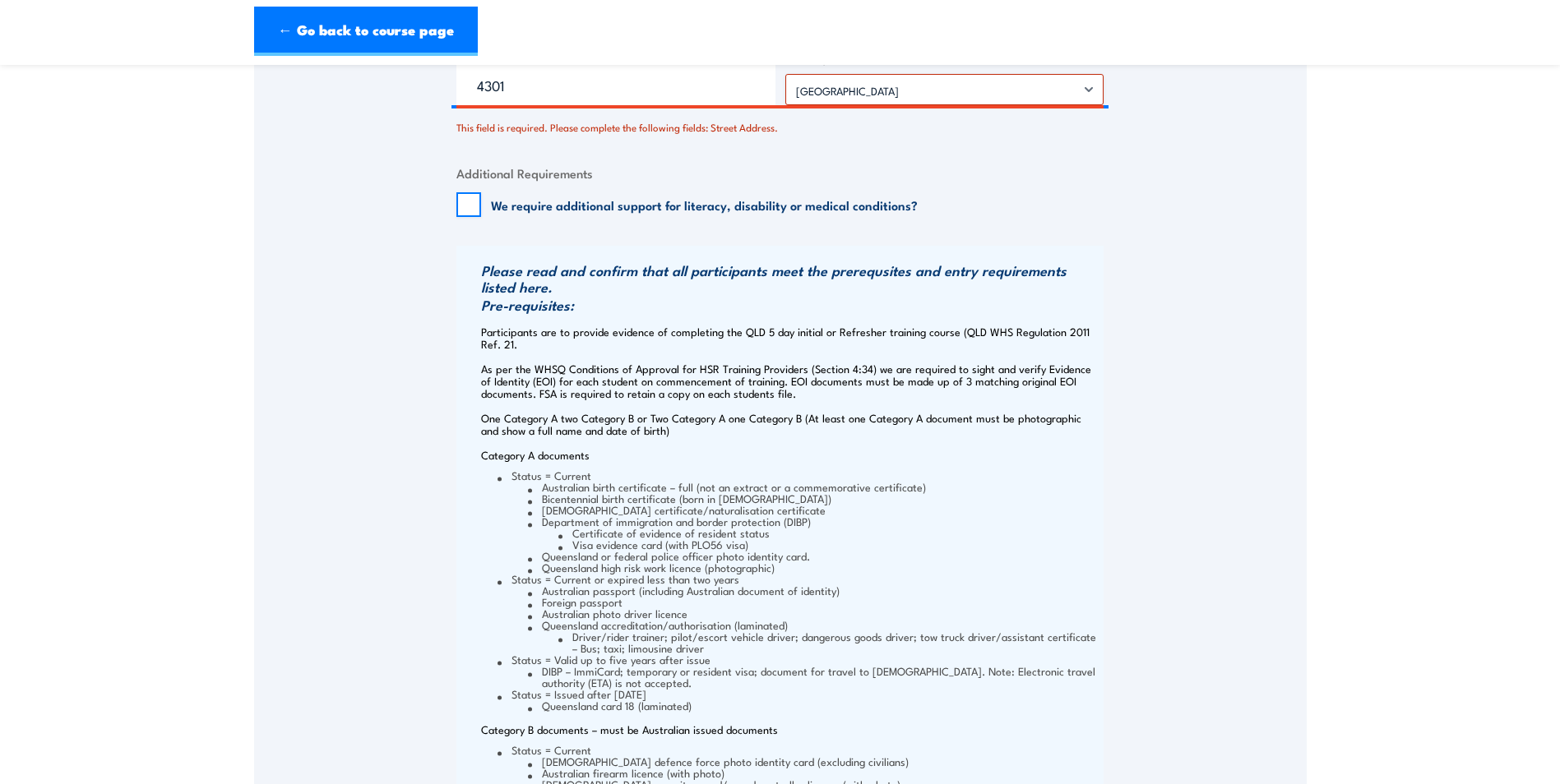
click at [1026, 234] on div "Billing details I am enroling as: * An individual (I am paying for this myself)…" at bounding box center [780, 56] width 647 height 2108
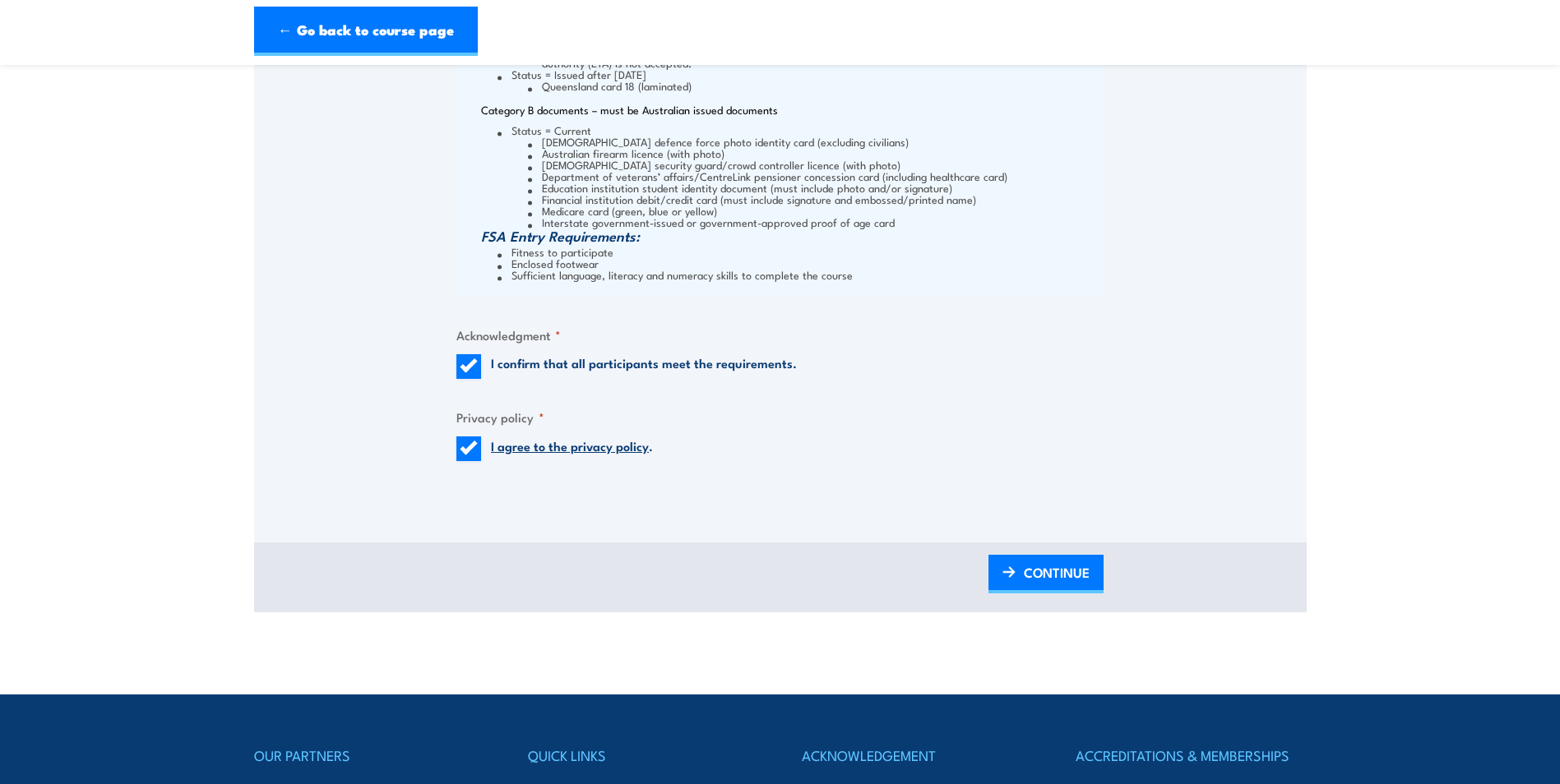
scroll to position [2200, 0]
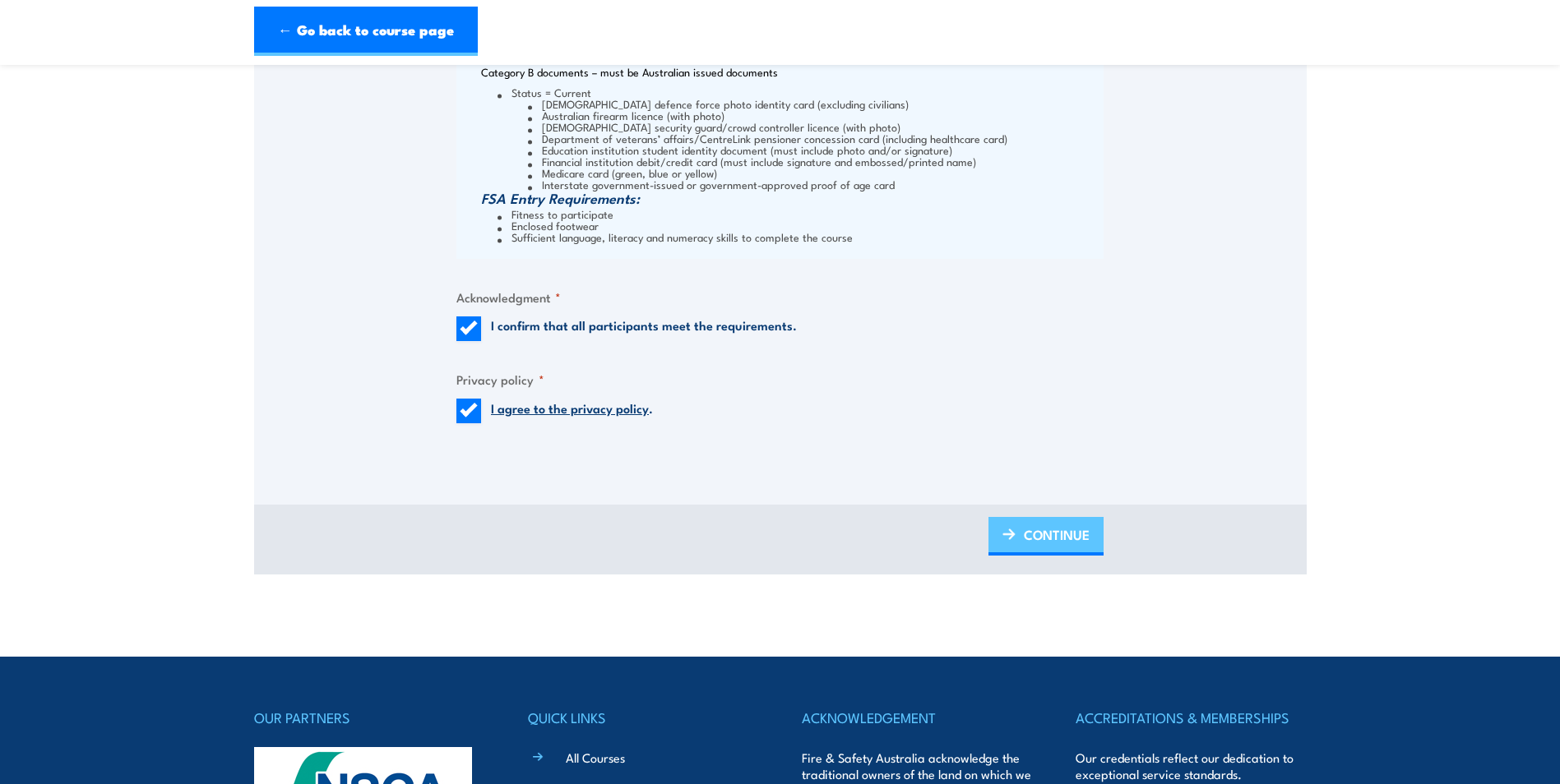
click at [1038, 528] on span "CONTINUE" at bounding box center [1057, 534] width 66 height 44
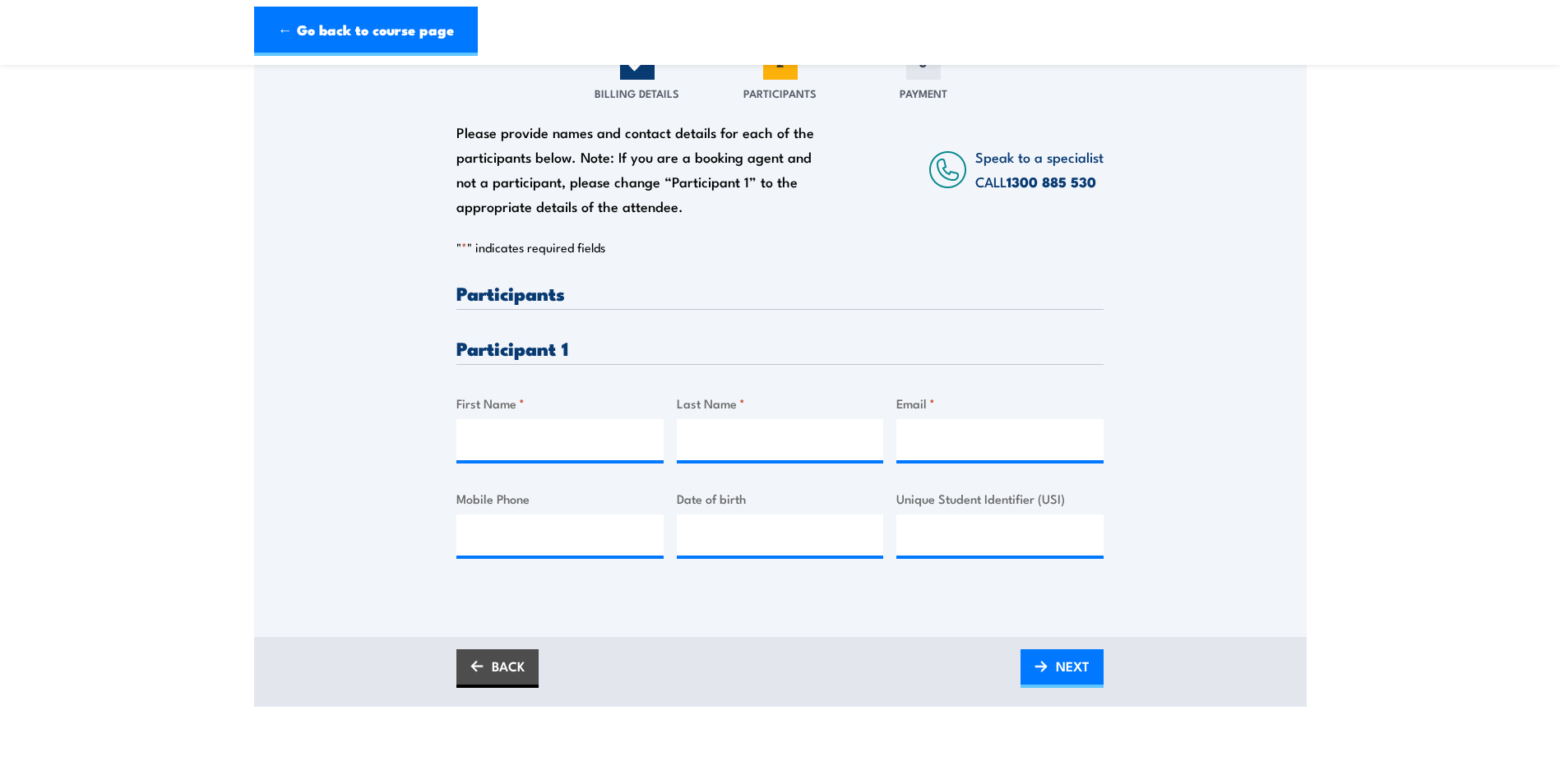
scroll to position [246, 0]
click at [488, 451] on input "First Name *" at bounding box center [560, 439] width 208 height 41
type input "Amre"
type input "Eizad"
type input "[EMAIL_ADDRESS][DOMAIN_NAME]"
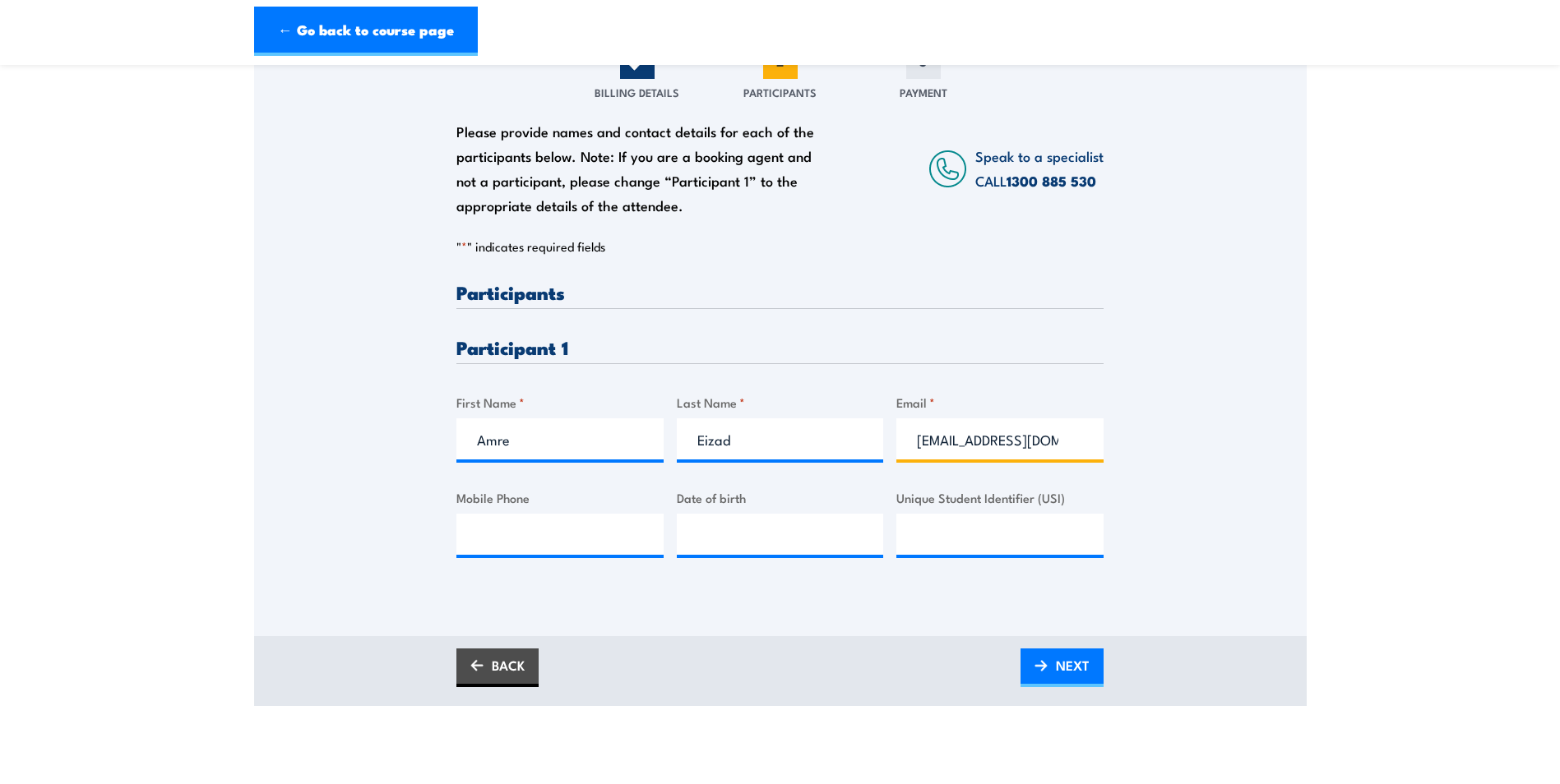
type input "0488498495"
click at [1069, 436] on input "[EMAIL_ADDRESS][DOMAIN_NAME]" at bounding box center [1000, 439] width 208 height 41
type input "__/__/____"
click at [747, 535] on input "__/__/____" at bounding box center [781, 534] width 208 height 41
type input "__/__/____"
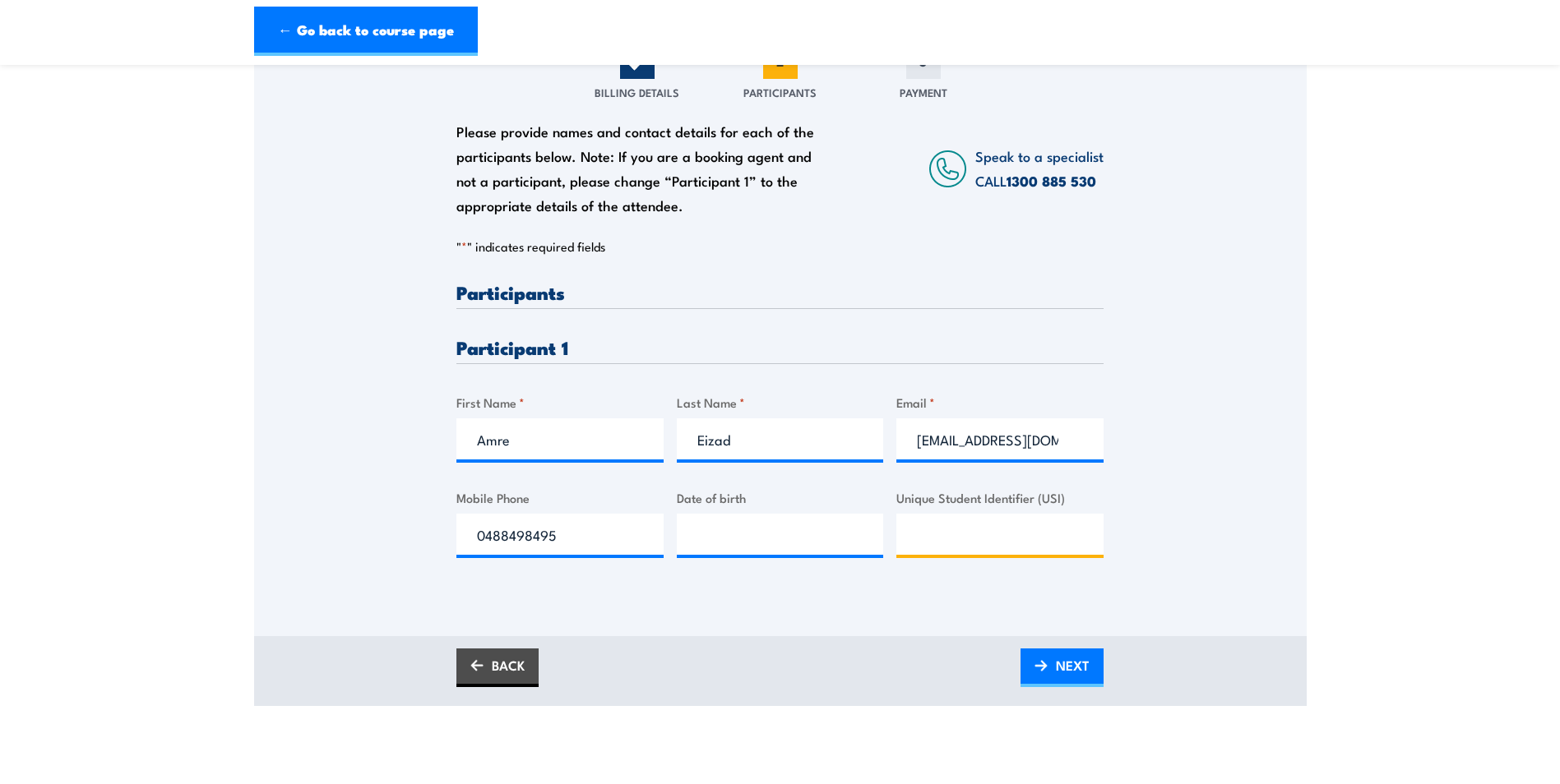
click at [936, 536] on input "Unique Student Identifier (USI)" at bounding box center [1000, 534] width 208 height 41
paste input "QSWB9U9LP8"
type input "QSWB9U9LP8"
click at [693, 541] on input "__/__/____" at bounding box center [781, 534] width 208 height 41
paste input "[DATE]"
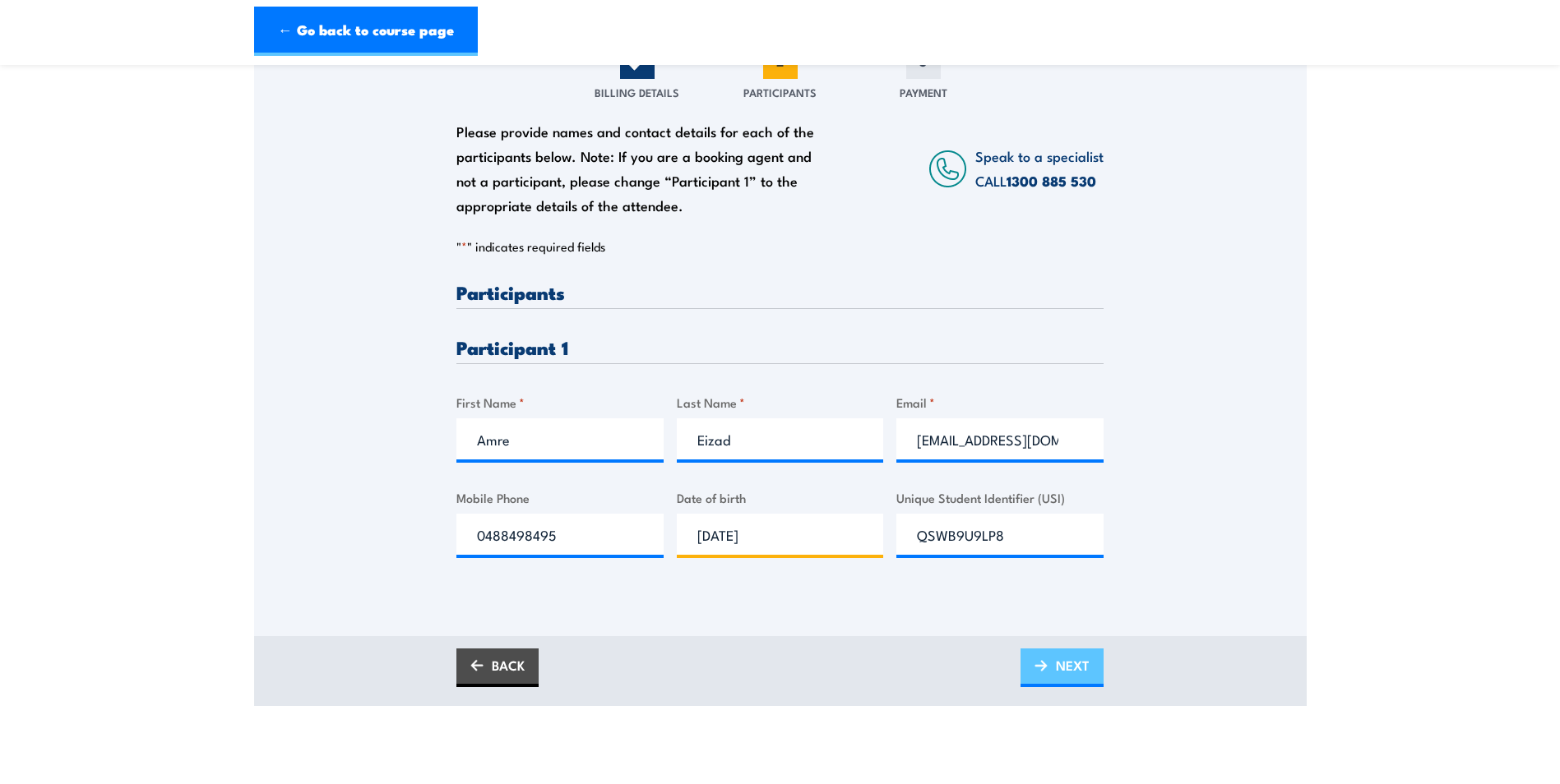
type input "[DATE]"
click at [1061, 661] on span "NEXT" at bounding box center [1072, 665] width 34 height 44
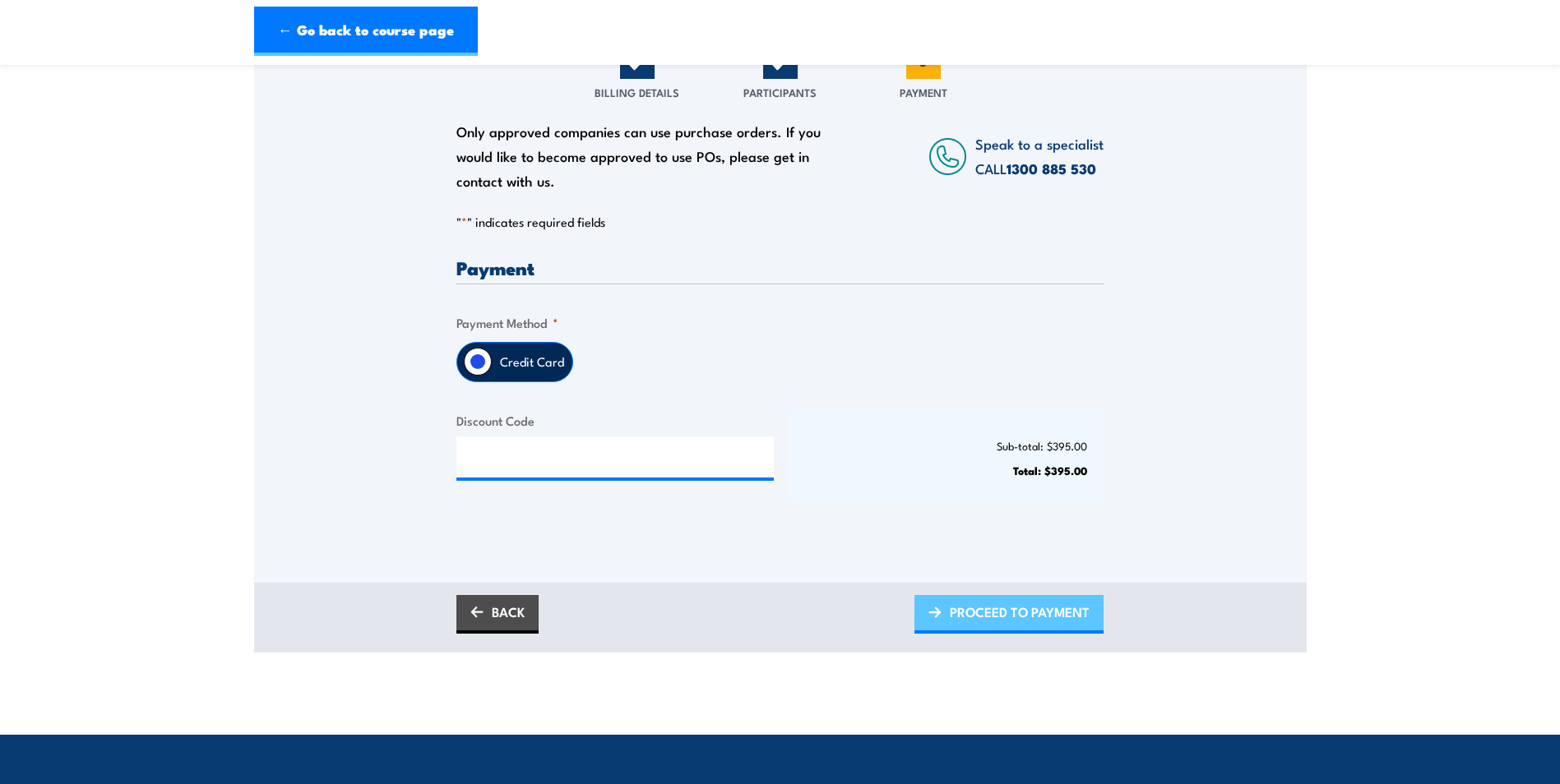
click at [1017, 614] on span "PROCEED TO PAYMENT" at bounding box center [1020, 612] width 140 height 44
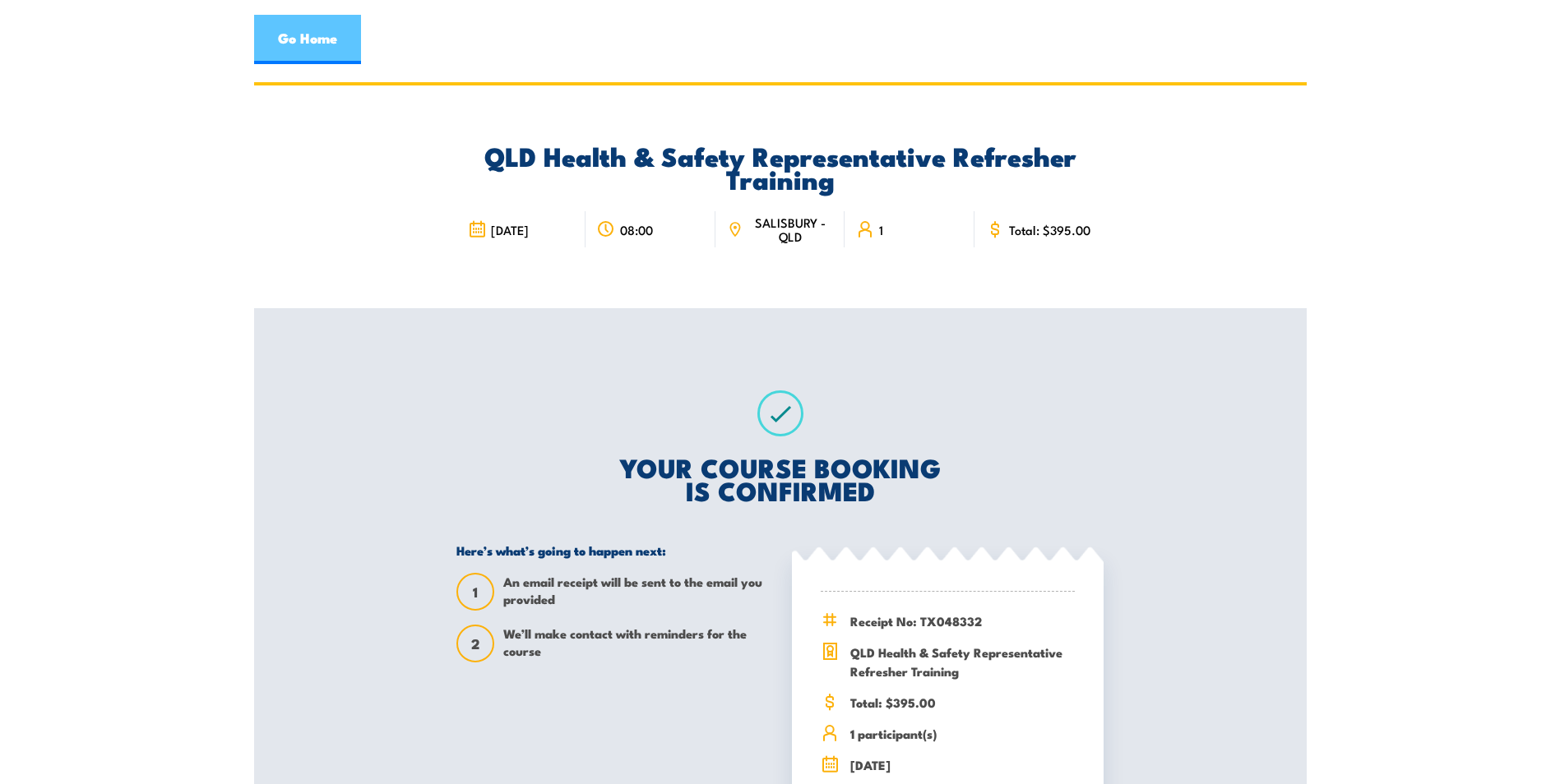
click at [320, 35] on link "Go Home" at bounding box center [307, 40] width 107 height 49
